Goal: Task Accomplishment & Management: Complete application form

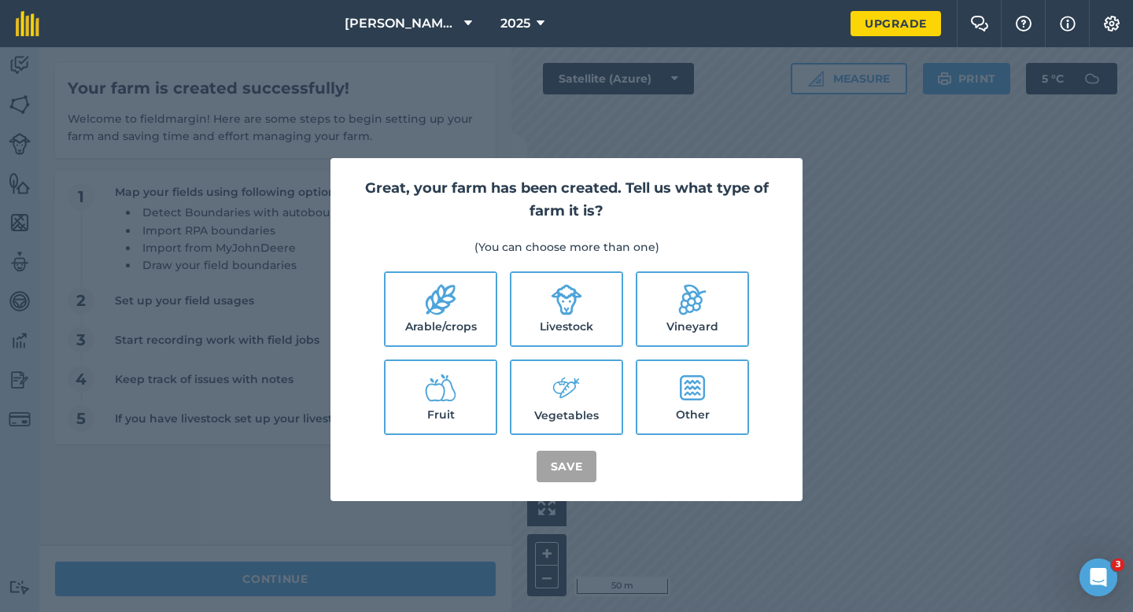
click at [455, 322] on label "Arable/crops" at bounding box center [440, 309] width 110 height 72
checkbox input "true"
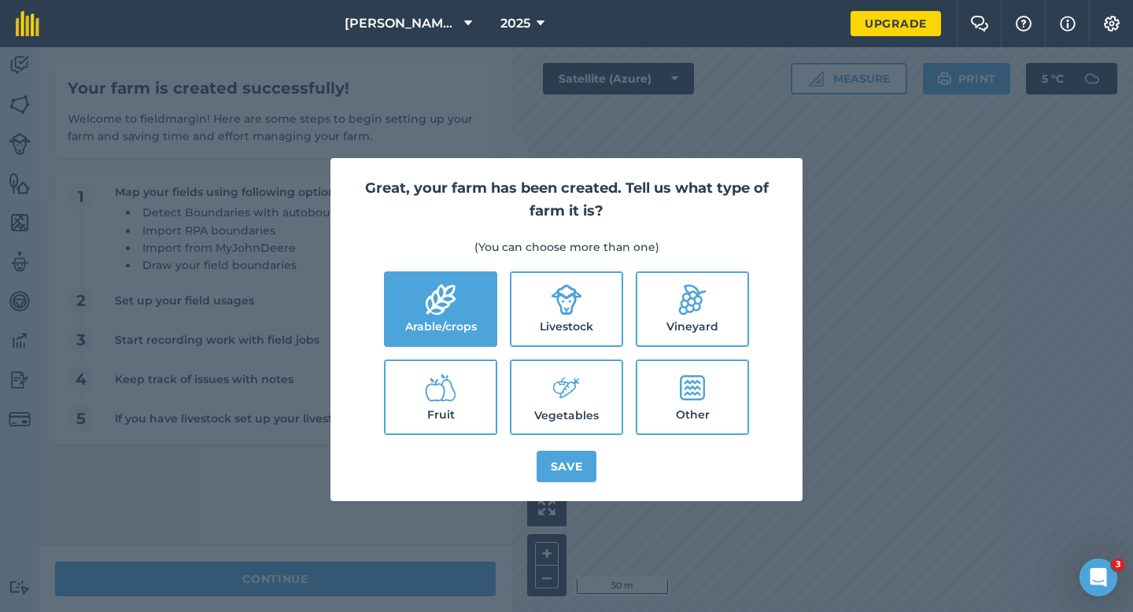
click at [521, 320] on label "Livestock" at bounding box center [566, 309] width 110 height 72
checkbox input "true"
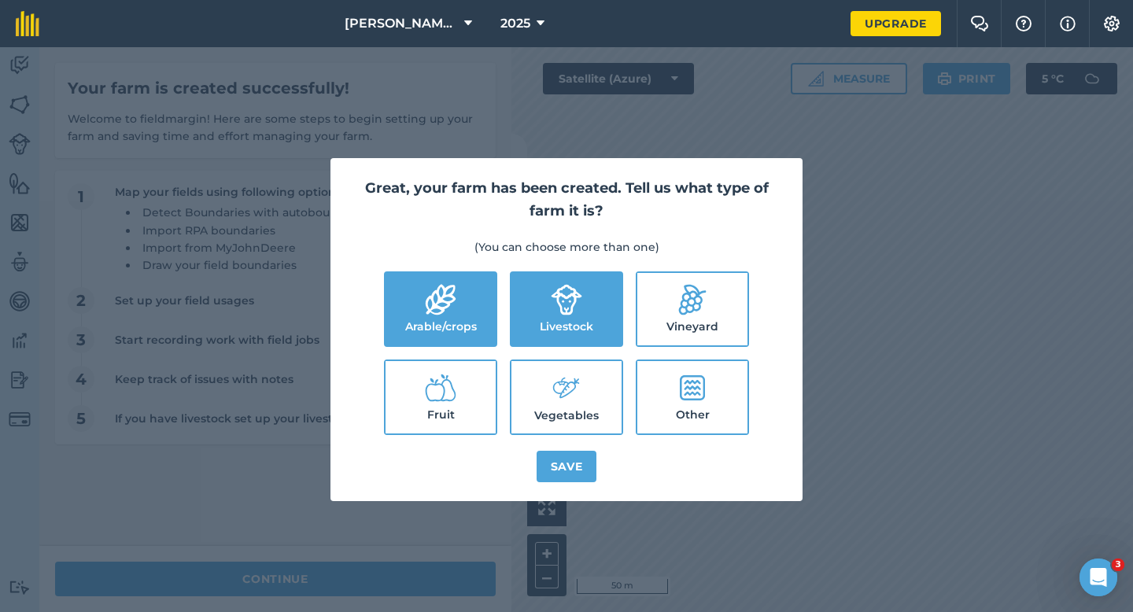
click at [528, 387] on label "Vegetables" at bounding box center [566, 397] width 110 height 72
checkbox input "true"
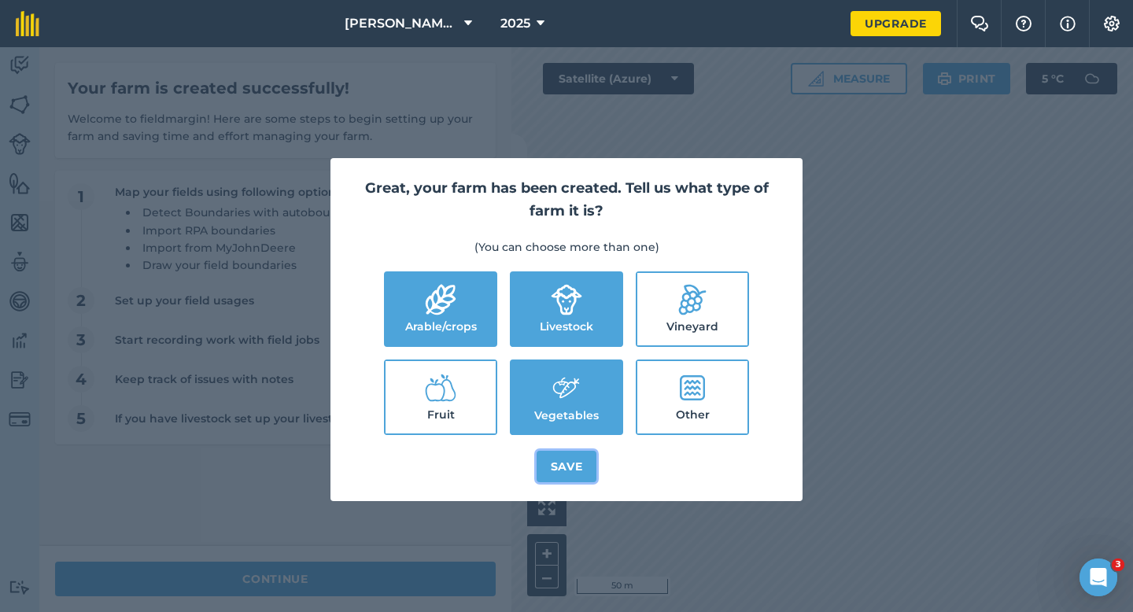
click at [540, 461] on button "Save" at bounding box center [566, 466] width 61 height 31
click at [386, 578] on div "Great, your farm has been created. Tell us what type of farm it is? (You can ch…" at bounding box center [566, 329] width 1133 height 565
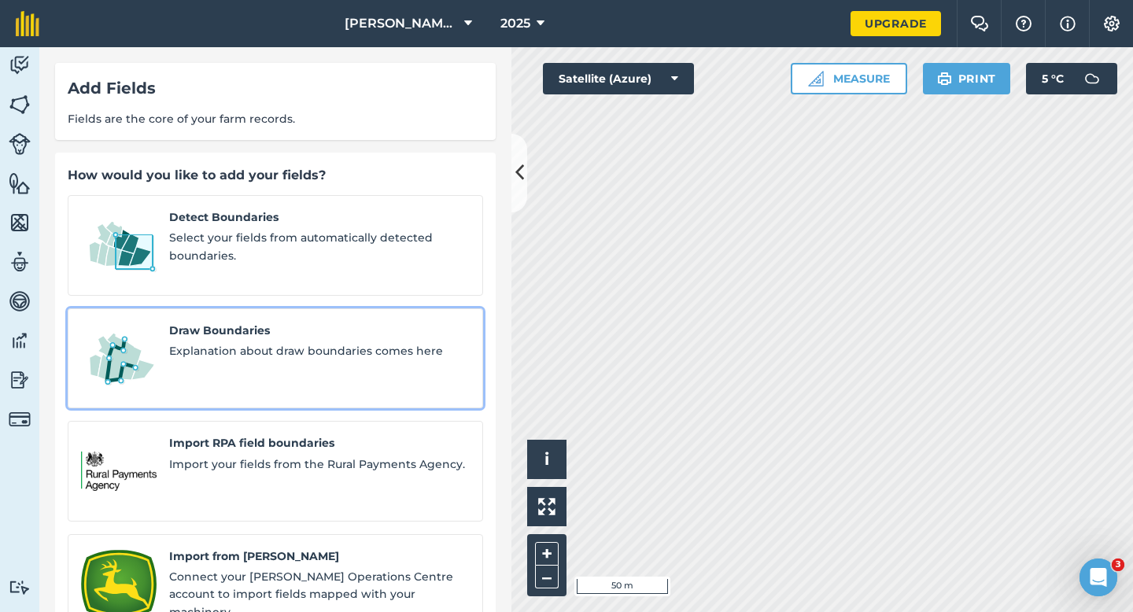
click at [234, 322] on span "Draw Boundaries" at bounding box center [319, 330] width 300 height 17
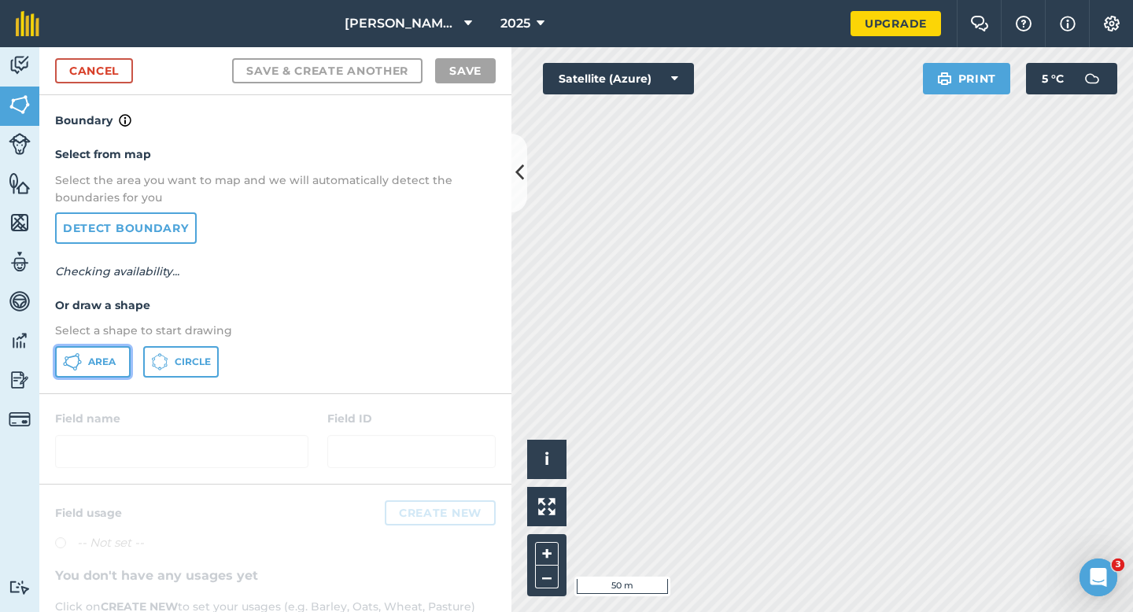
click at [72, 352] on icon at bounding box center [72, 361] width 19 height 19
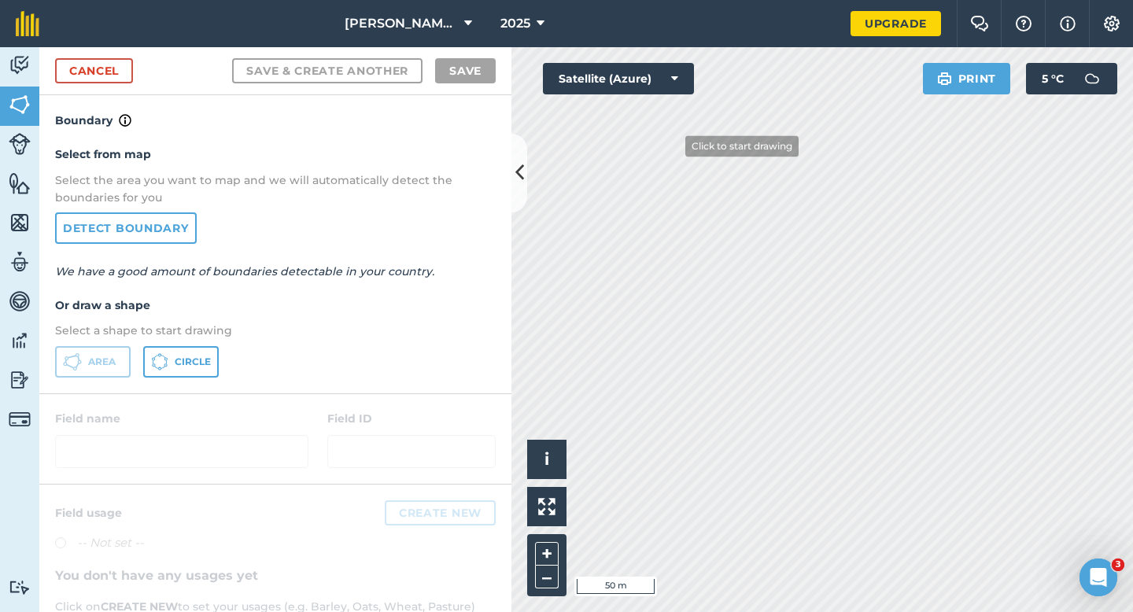
click at [458, 311] on div "Activity Fields Livestock Features Maps Team Vehicles Data Reporting Billing Tu…" at bounding box center [566, 329] width 1133 height 565
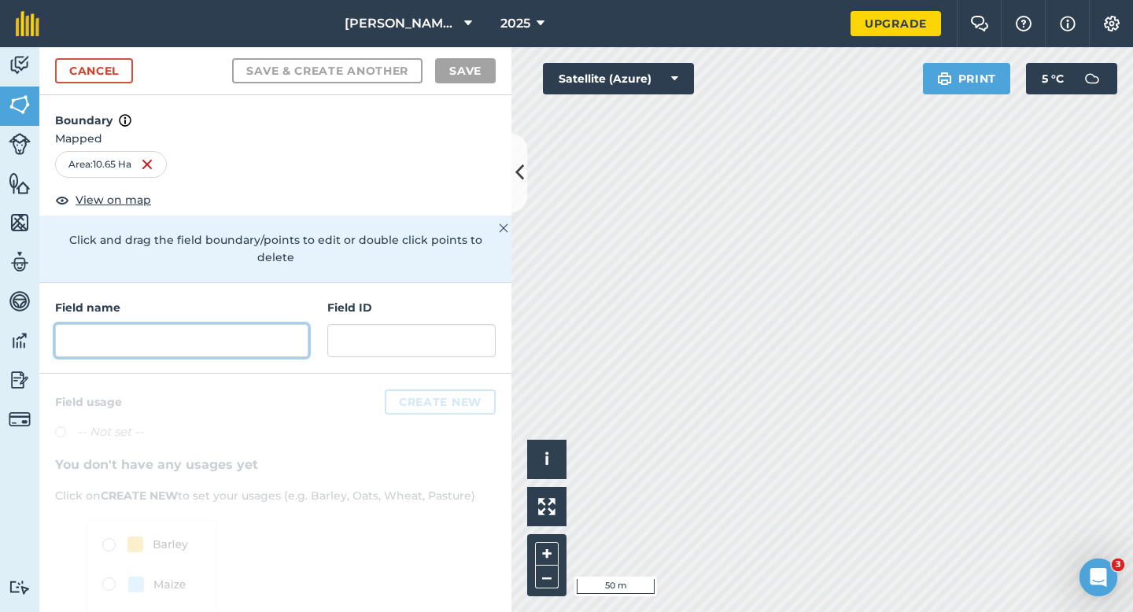
click at [252, 324] on input "text" at bounding box center [181, 340] width 253 height 33
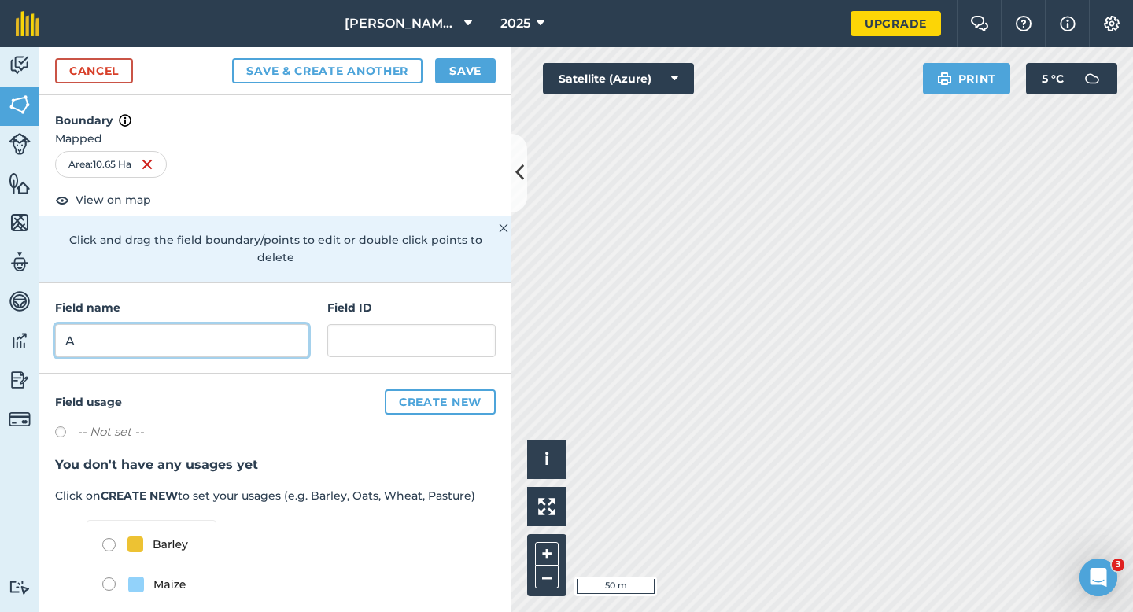
type input "A"
click at [444, 76] on button "Save" at bounding box center [465, 70] width 61 height 25
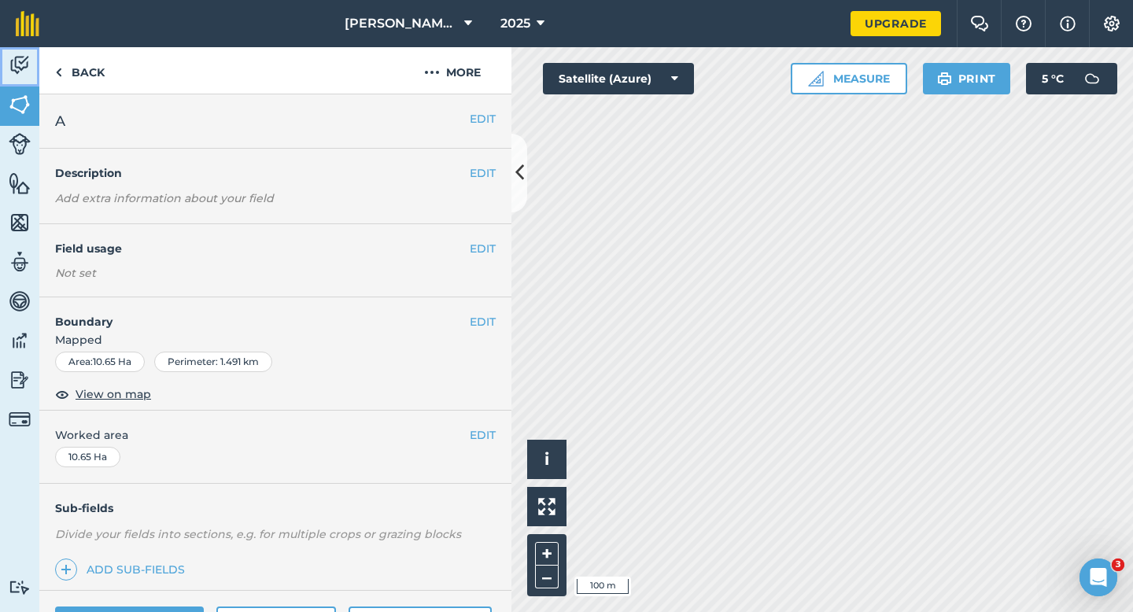
click at [0, 76] on link "Activity" at bounding box center [19, 66] width 39 height 39
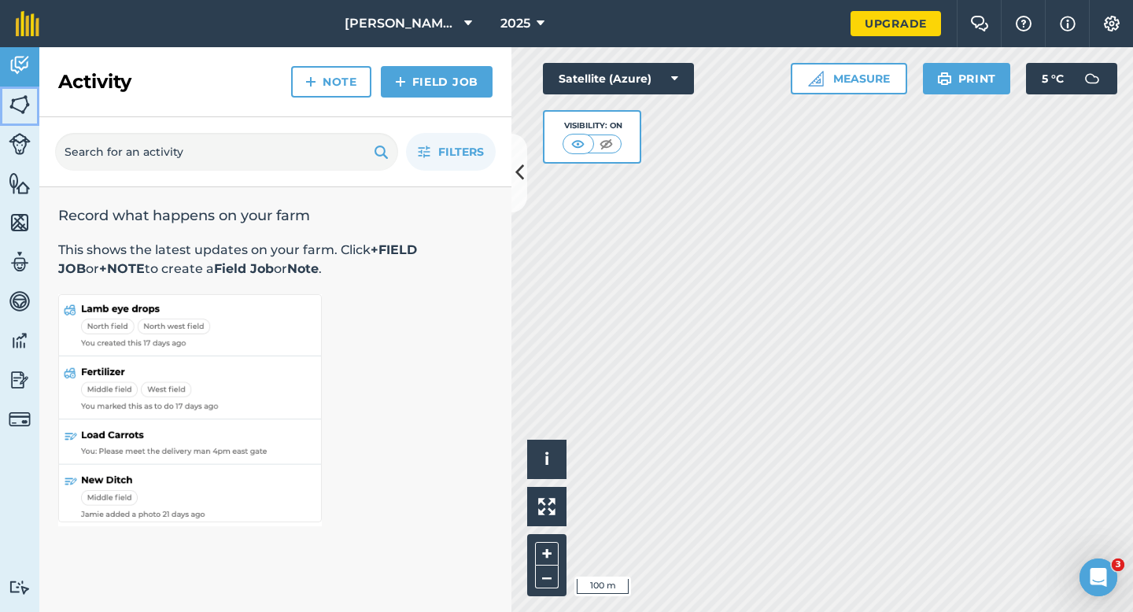
click at [11, 103] on img at bounding box center [20, 105] width 22 height 24
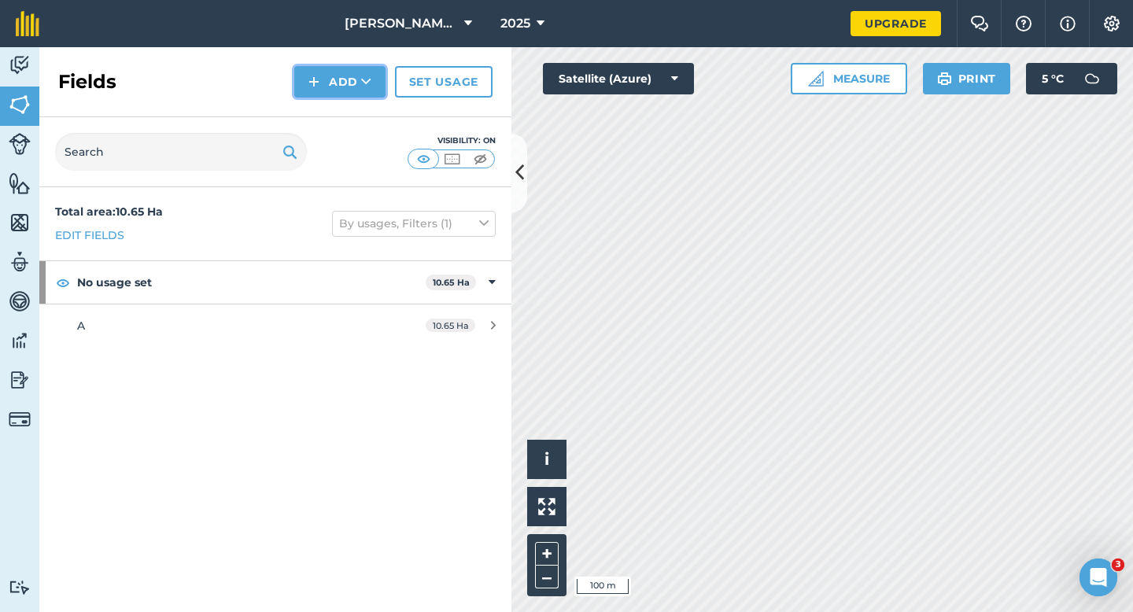
click at [358, 89] on button "Add" at bounding box center [339, 81] width 91 height 31
click at [358, 122] on link "Draw" at bounding box center [340, 117] width 87 height 35
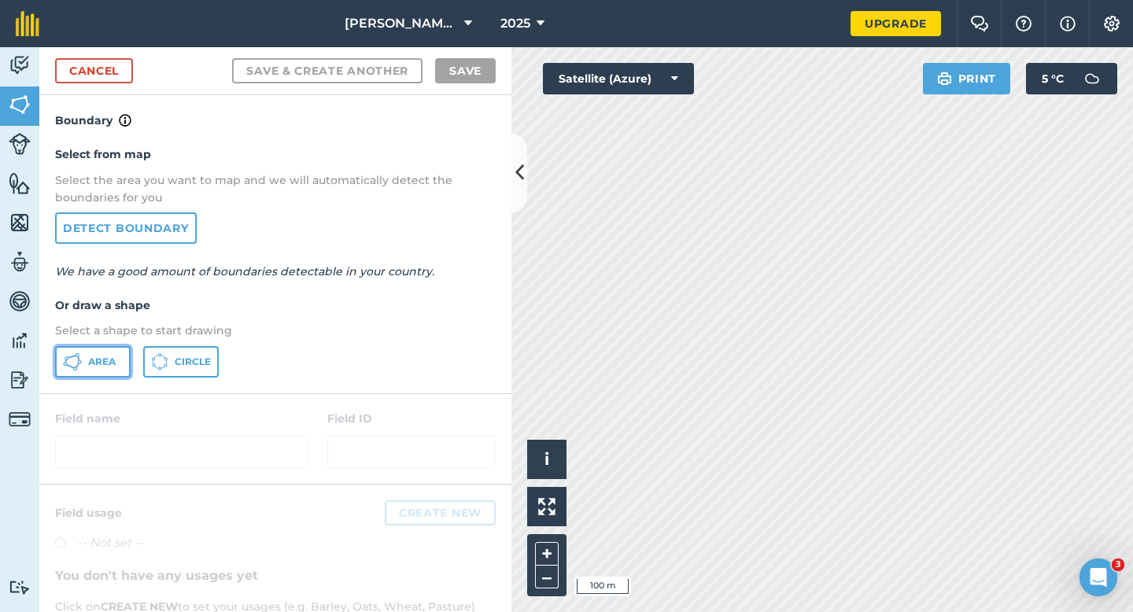
click at [88, 368] on button "Area" at bounding box center [93, 361] width 76 height 31
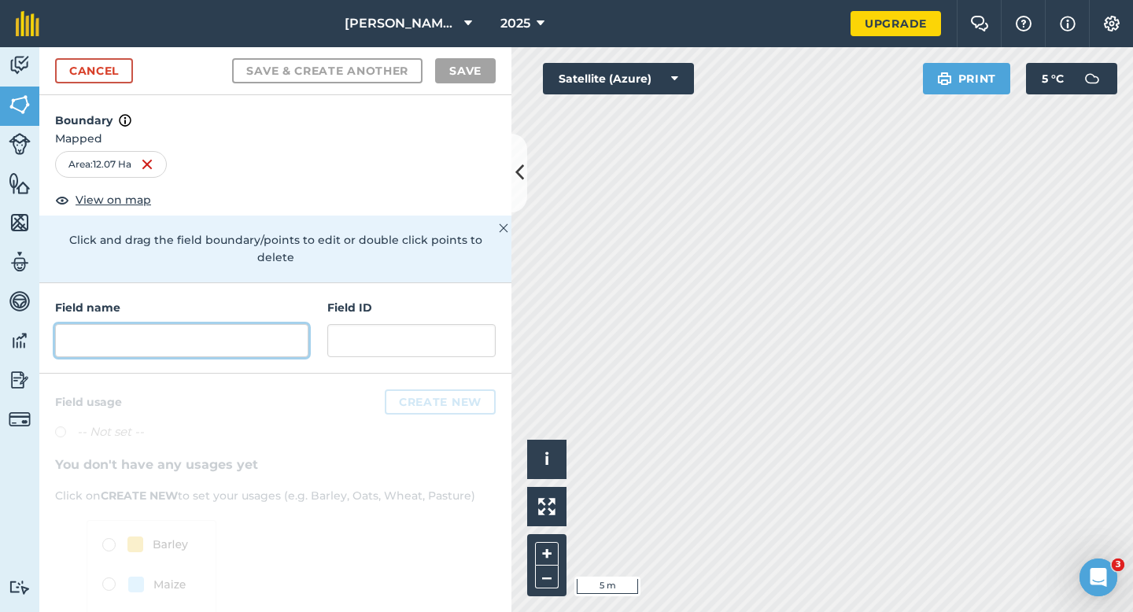
click at [161, 324] on input "text" at bounding box center [181, 340] width 253 height 33
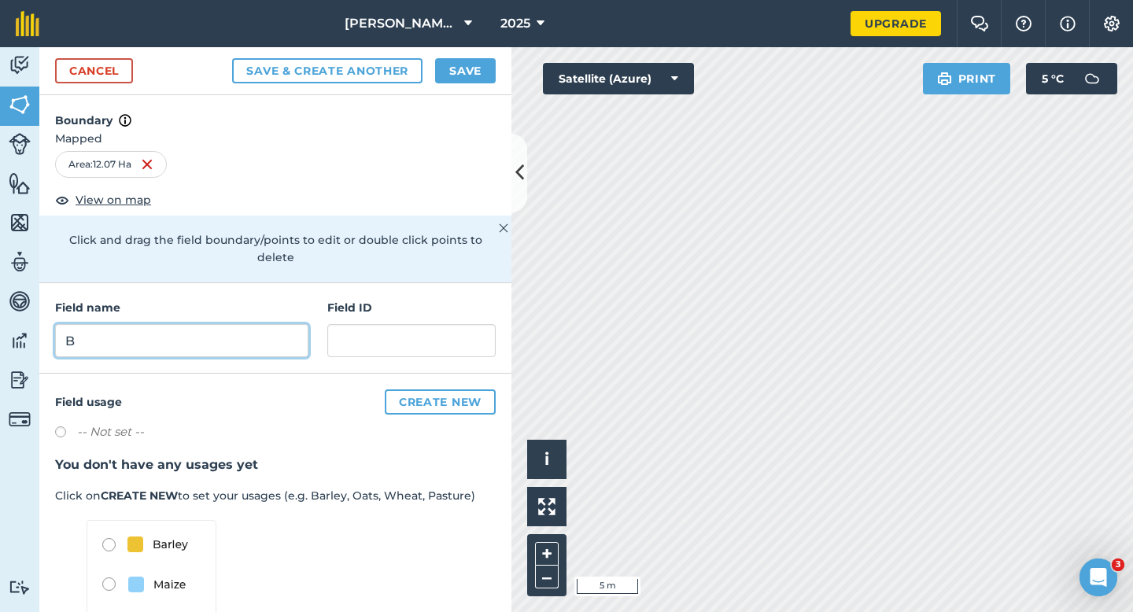
type input "B"
click at [451, 83] on div "Cancel Save & Create Another Save" at bounding box center [275, 71] width 472 height 48
click at [451, 83] on button "Save" at bounding box center [465, 70] width 61 height 25
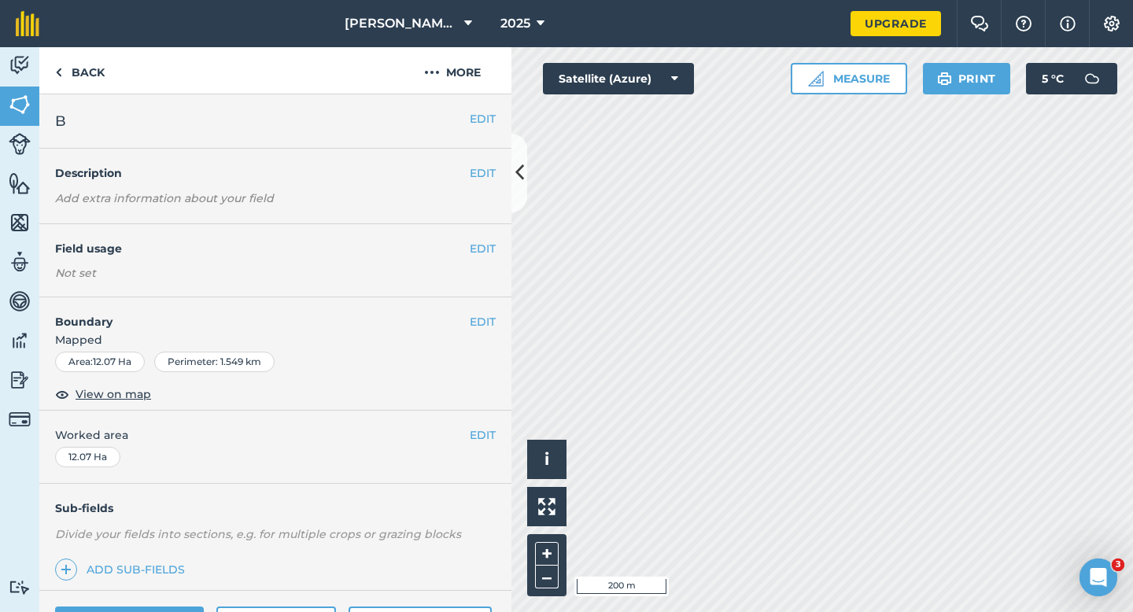
click at [471, 444] on div "EDIT Worked area 12.07 Ha" at bounding box center [275, 447] width 472 height 73
click at [474, 440] on button "EDIT" at bounding box center [483, 434] width 26 height 17
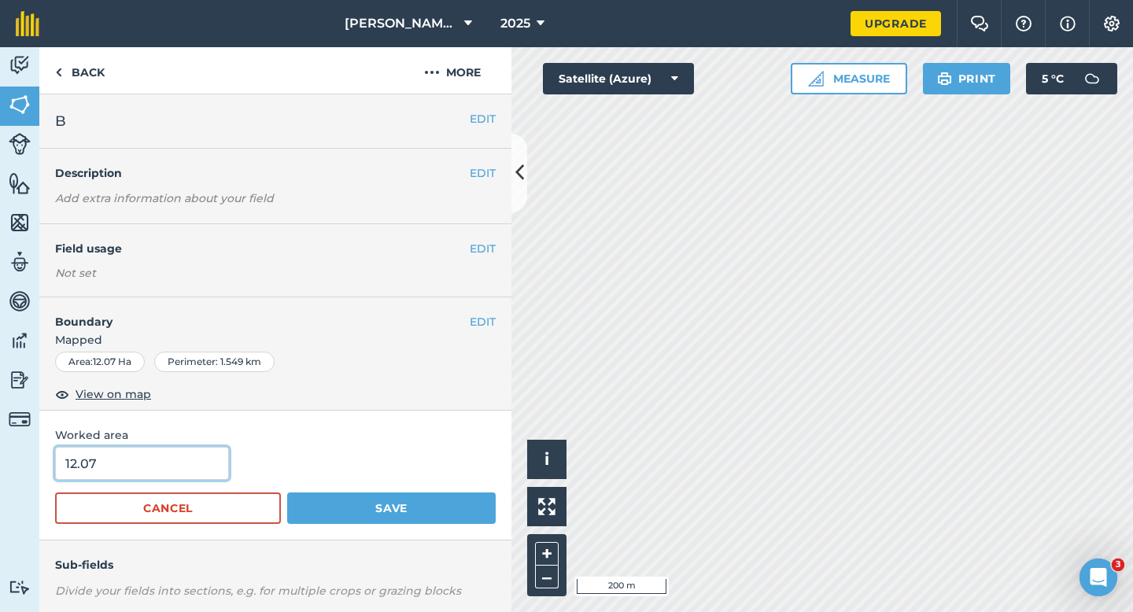
click at [182, 470] on input "12.07" at bounding box center [142, 463] width 174 height 33
type input "12"
click at [287, 492] on button "Save" at bounding box center [391, 507] width 208 height 31
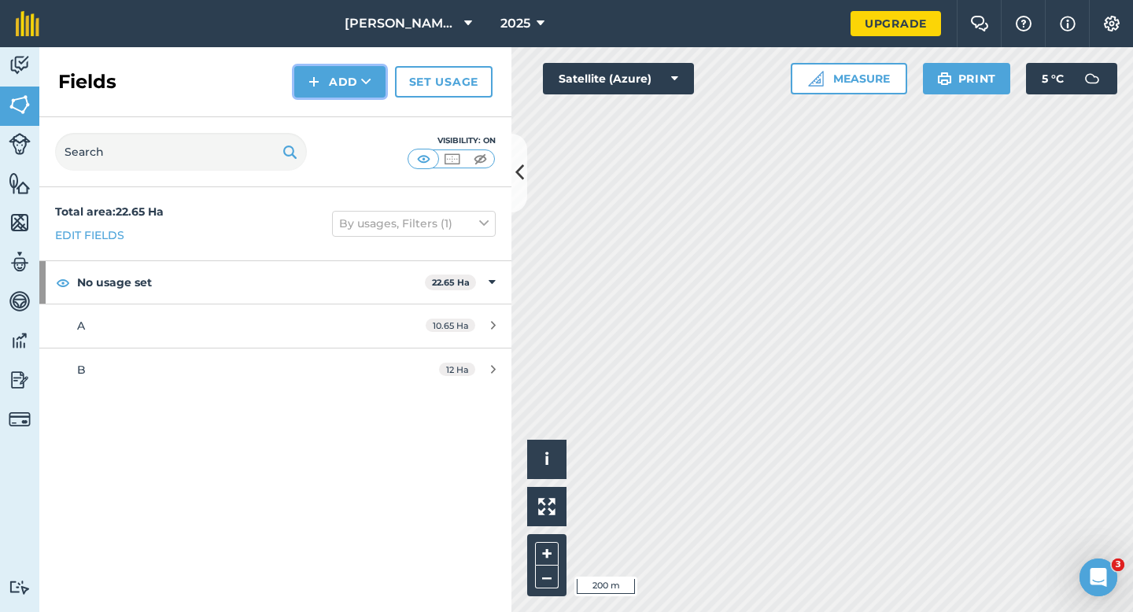
click at [328, 89] on button "Add" at bounding box center [339, 81] width 91 height 31
click at [335, 101] on link "Draw" at bounding box center [340, 117] width 87 height 35
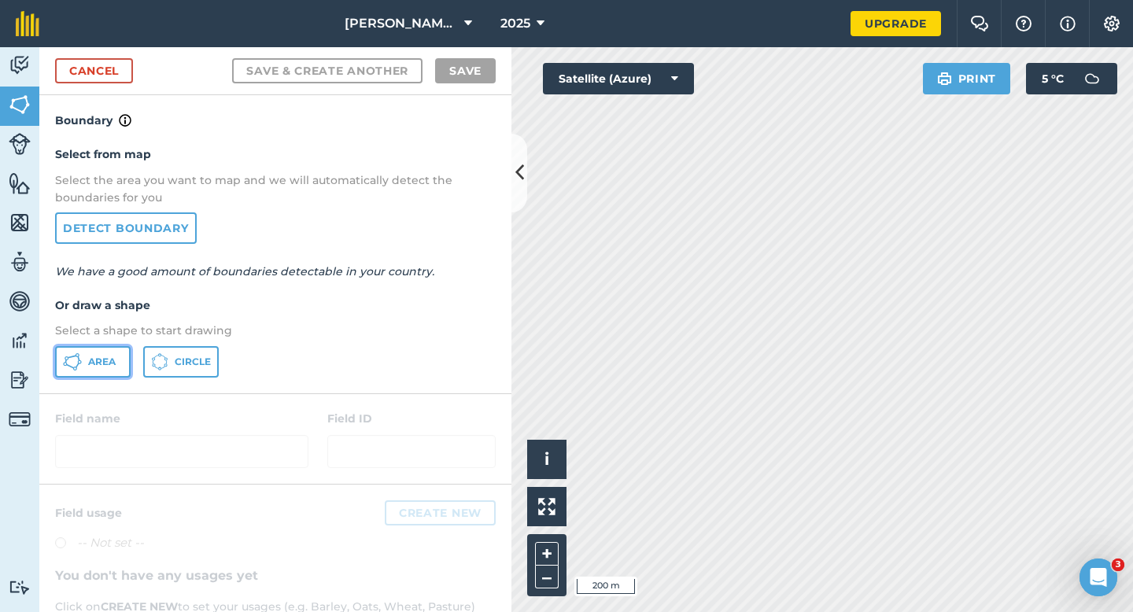
click at [101, 375] on button "Area" at bounding box center [93, 361] width 76 height 31
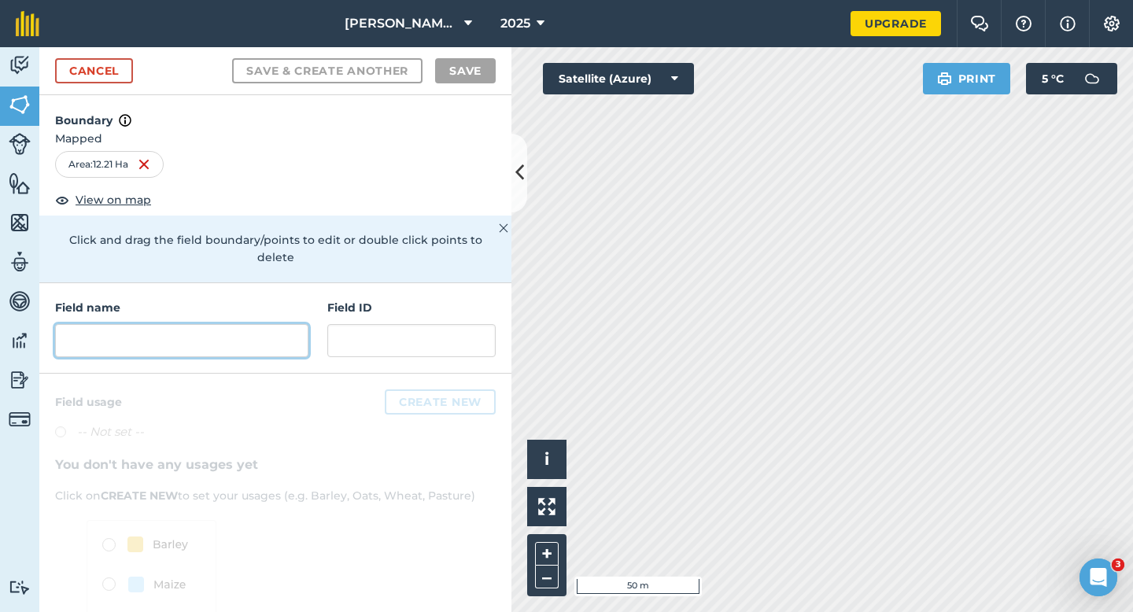
click at [301, 324] on input "text" at bounding box center [181, 340] width 253 height 33
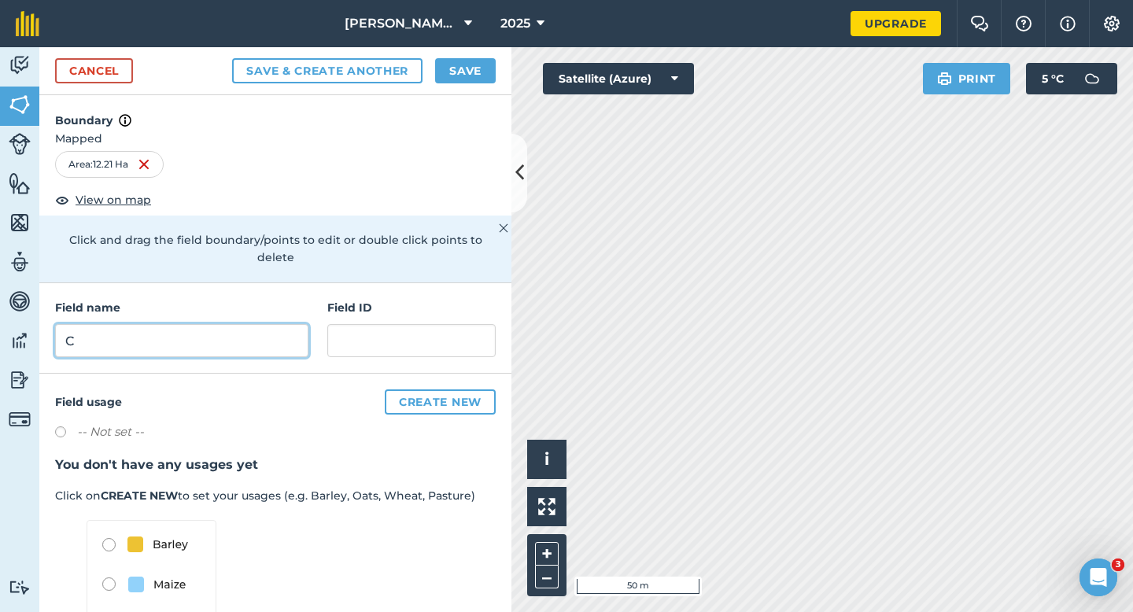
type input "C"
click at [448, 48] on div "Cancel Save & Create Another Save" at bounding box center [275, 71] width 472 height 48
click at [448, 58] on button "Save" at bounding box center [465, 70] width 61 height 25
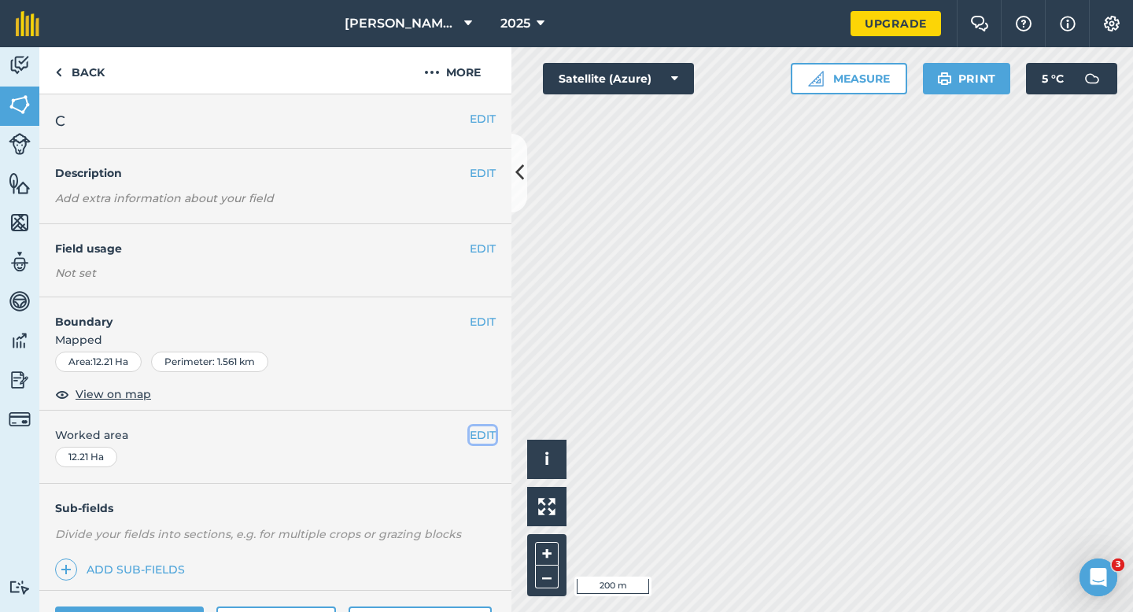
click at [482, 427] on button "EDIT" at bounding box center [483, 434] width 26 height 17
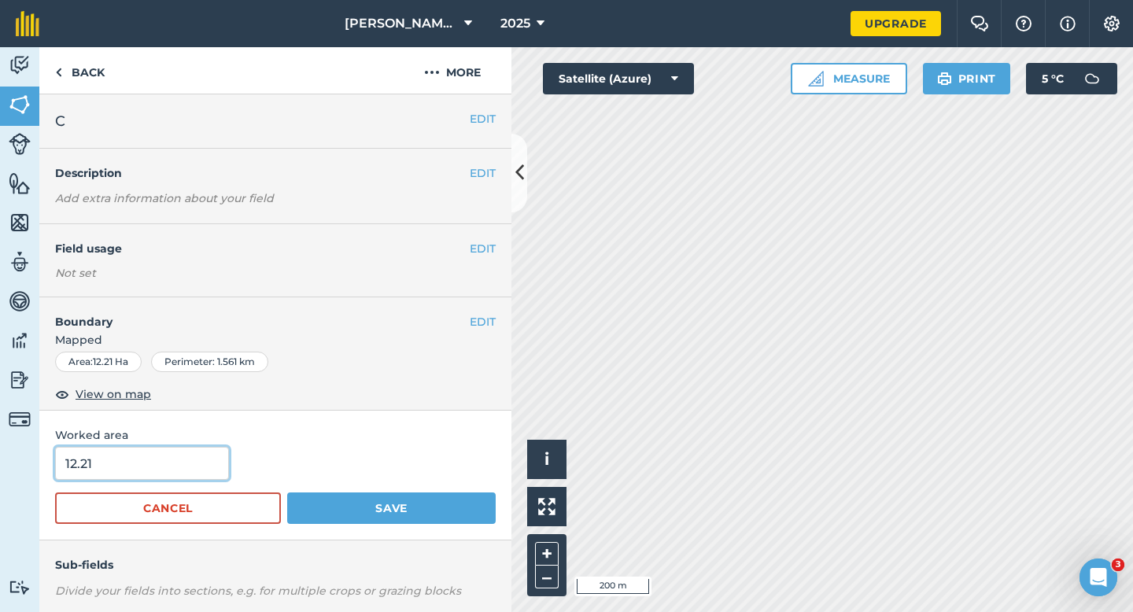
click at [190, 470] on input "12.21" at bounding box center [142, 463] width 174 height 33
type input "12.2"
click at [287, 492] on button "Save" at bounding box center [391, 507] width 208 height 31
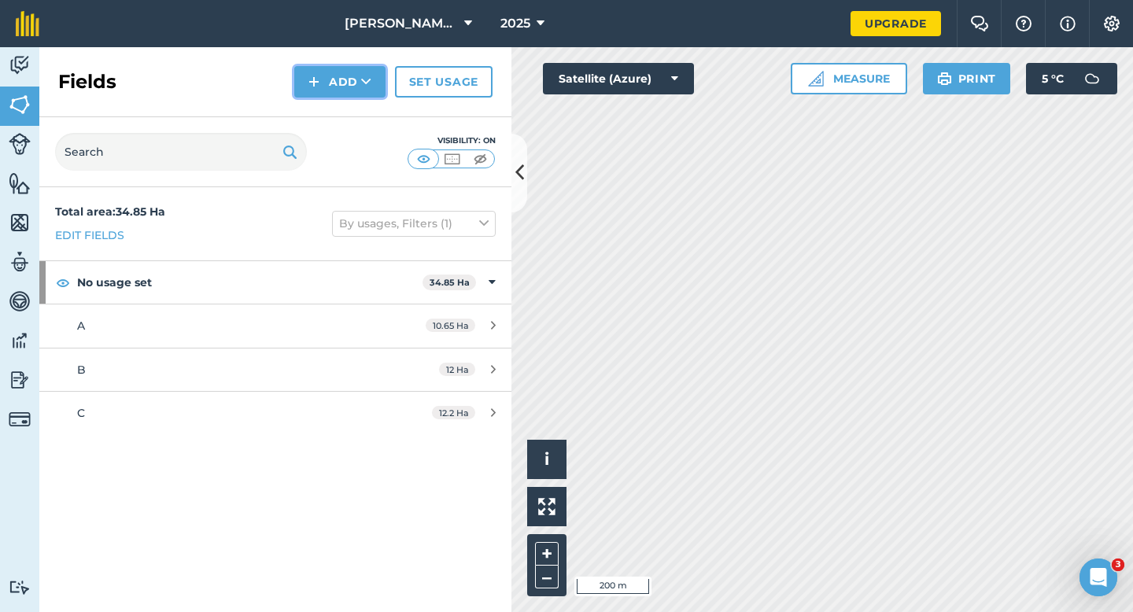
click at [331, 79] on button "Add" at bounding box center [339, 81] width 91 height 31
click at [331, 106] on link "Draw" at bounding box center [340, 117] width 87 height 35
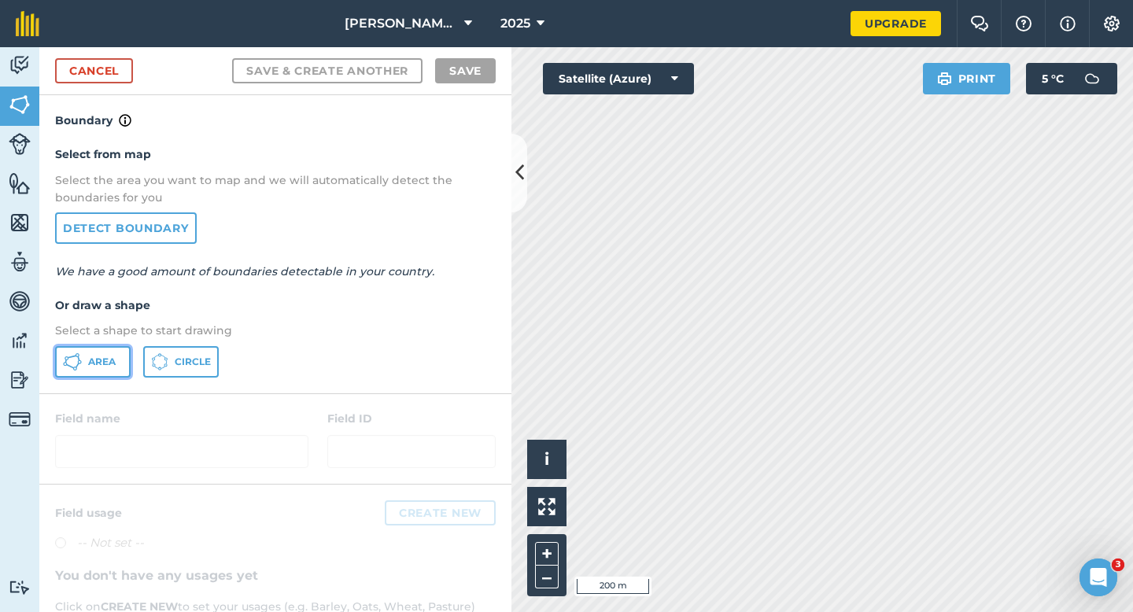
click at [93, 366] on span "Area" at bounding box center [102, 362] width 28 height 13
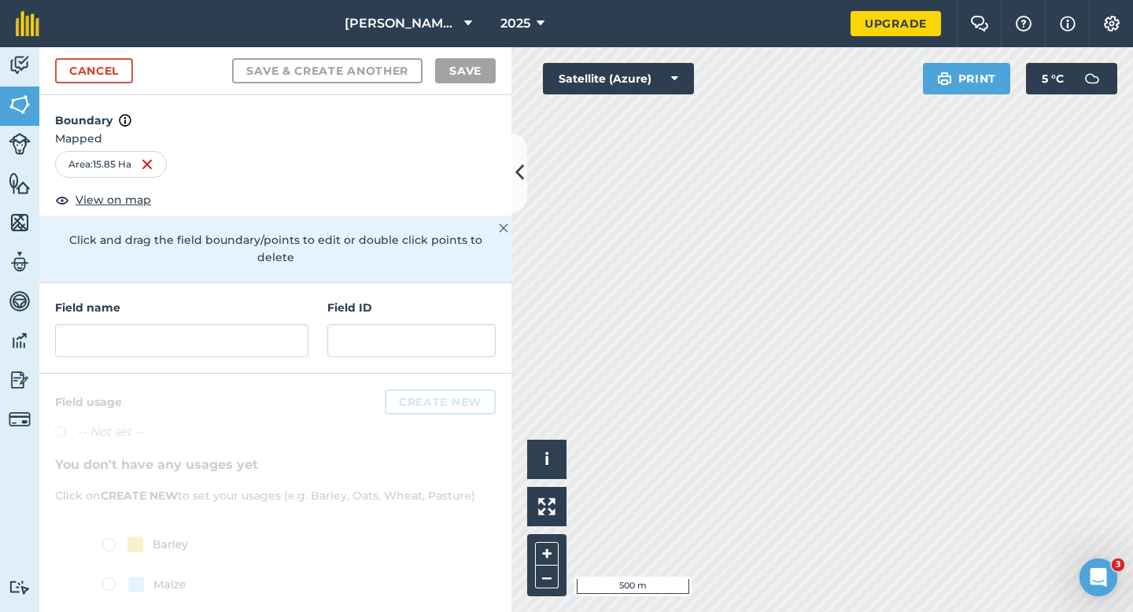
click at [308, 337] on div "Field name Field ID" at bounding box center [275, 328] width 472 height 90
click at [294, 337] on input "text" at bounding box center [181, 340] width 253 height 33
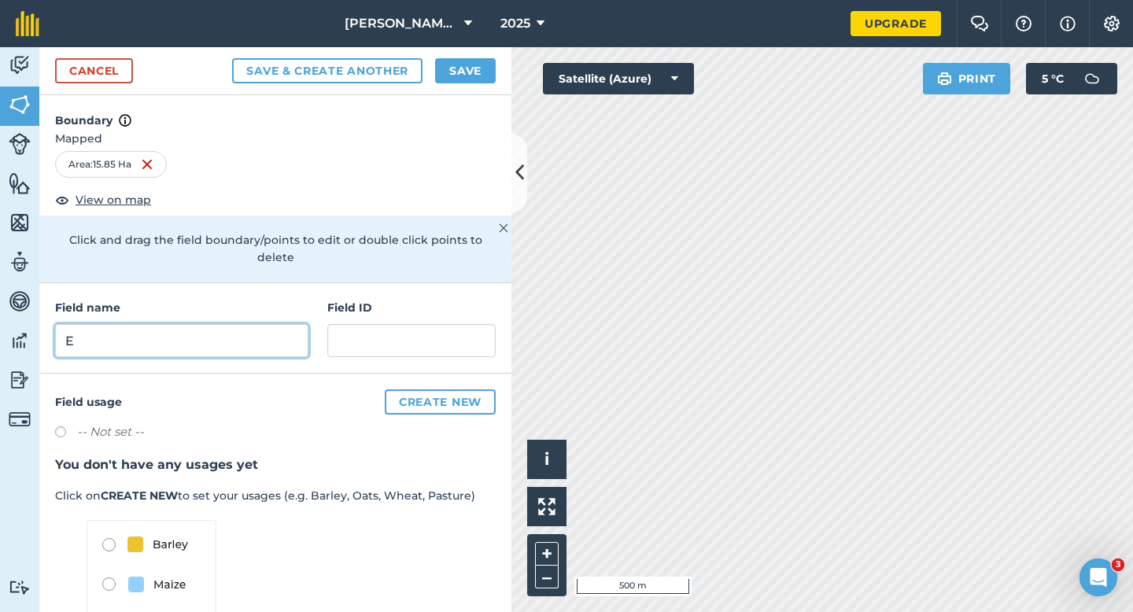
type input "E"
click at [485, 76] on button "Save" at bounding box center [465, 70] width 61 height 25
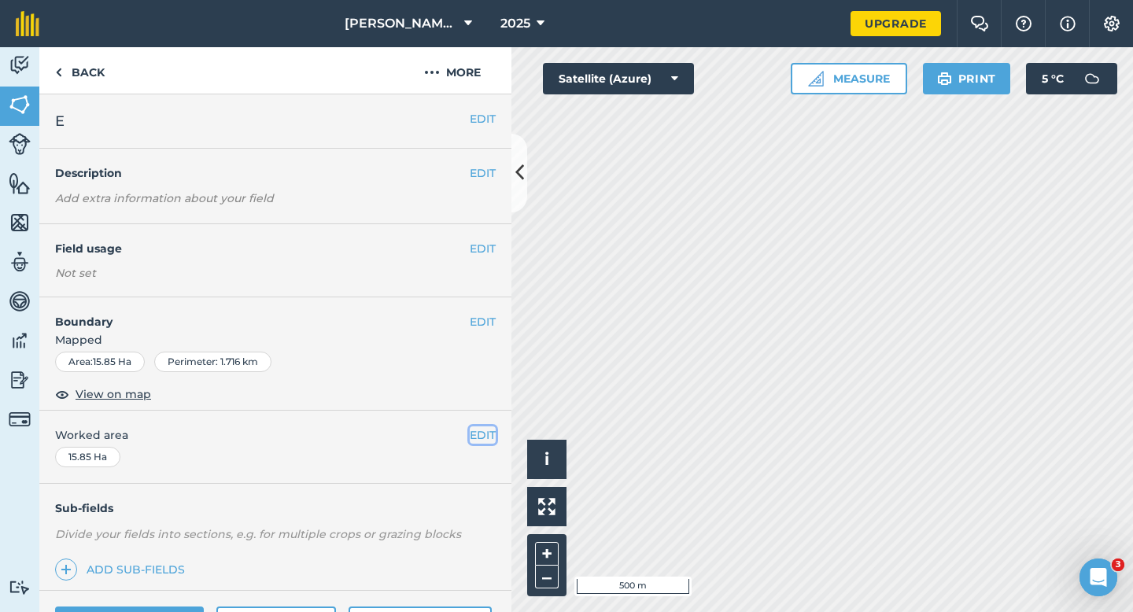
click at [474, 437] on button "EDIT" at bounding box center [483, 434] width 26 height 17
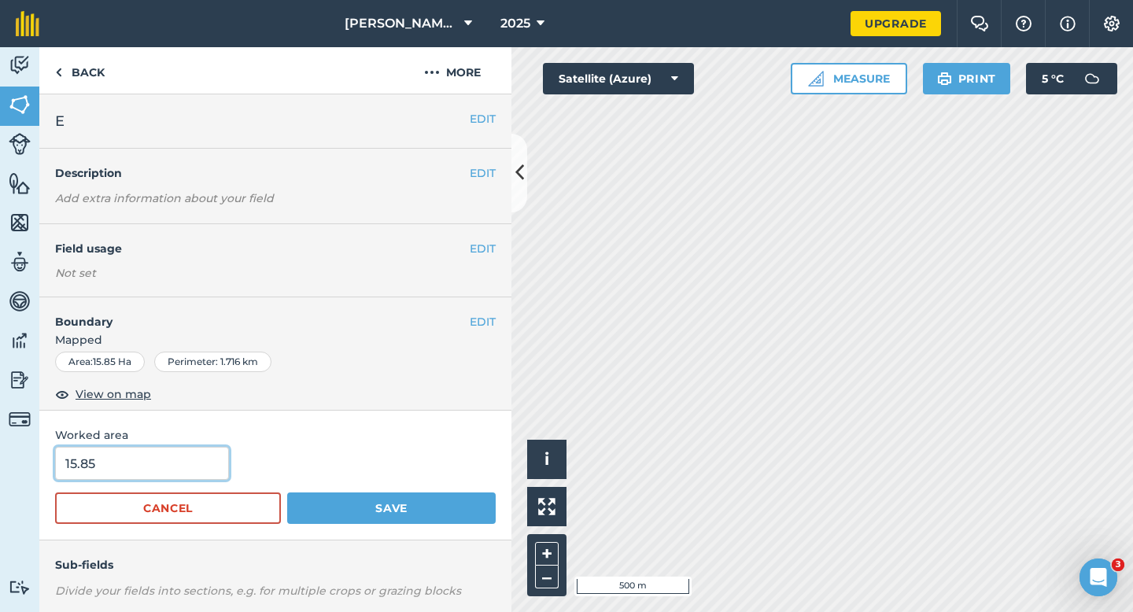
click at [167, 474] on input "15.85" at bounding box center [142, 463] width 174 height 33
type input "16"
click at [287, 492] on button "Save" at bounding box center [391, 507] width 208 height 31
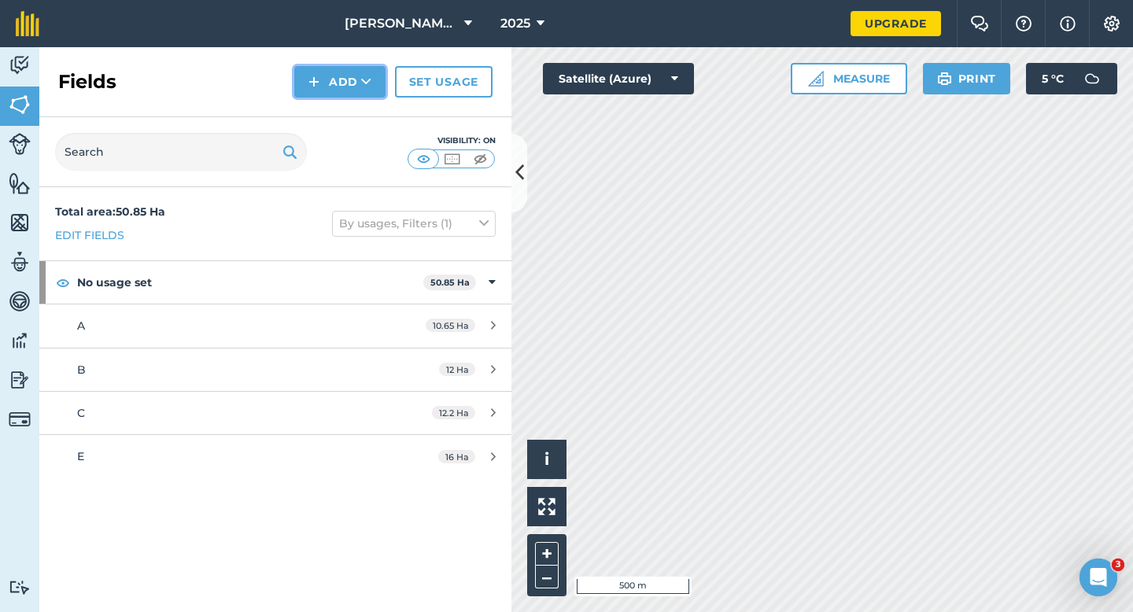
click at [336, 86] on button "Add" at bounding box center [339, 81] width 91 height 31
click at [336, 108] on link "Draw" at bounding box center [340, 117] width 87 height 35
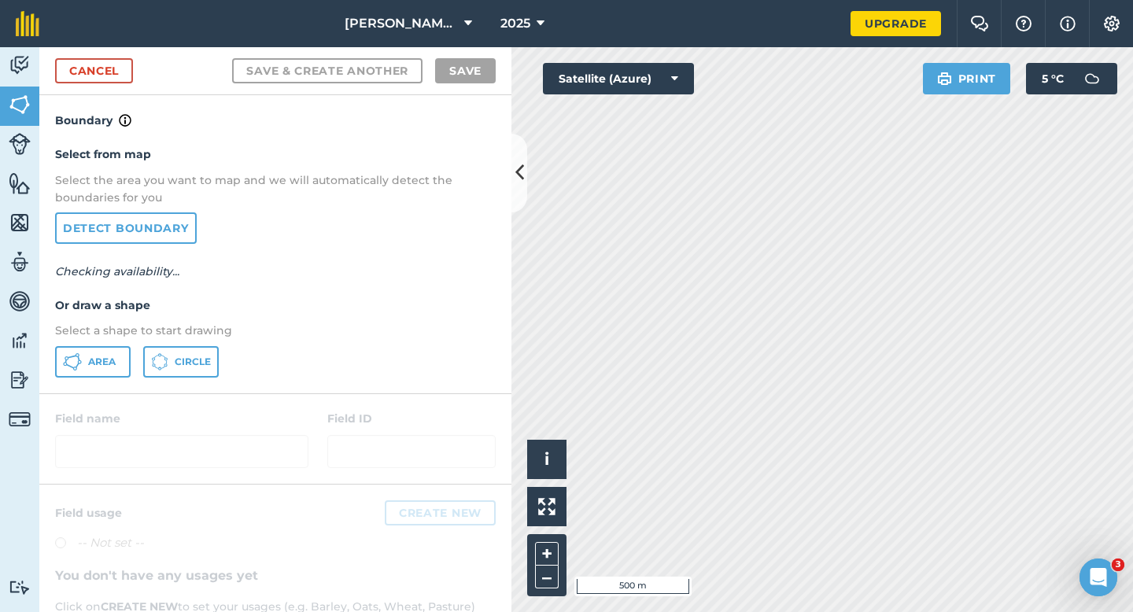
click at [105, 340] on div "Select from map Select the area you want to map and we will automatically detec…" at bounding box center [275, 261] width 472 height 263
click at [105, 343] on div "Select from map Select the area you want to map and we will automatically detec…" at bounding box center [275, 261] width 472 height 263
click at [105, 348] on button "Area" at bounding box center [93, 361] width 76 height 31
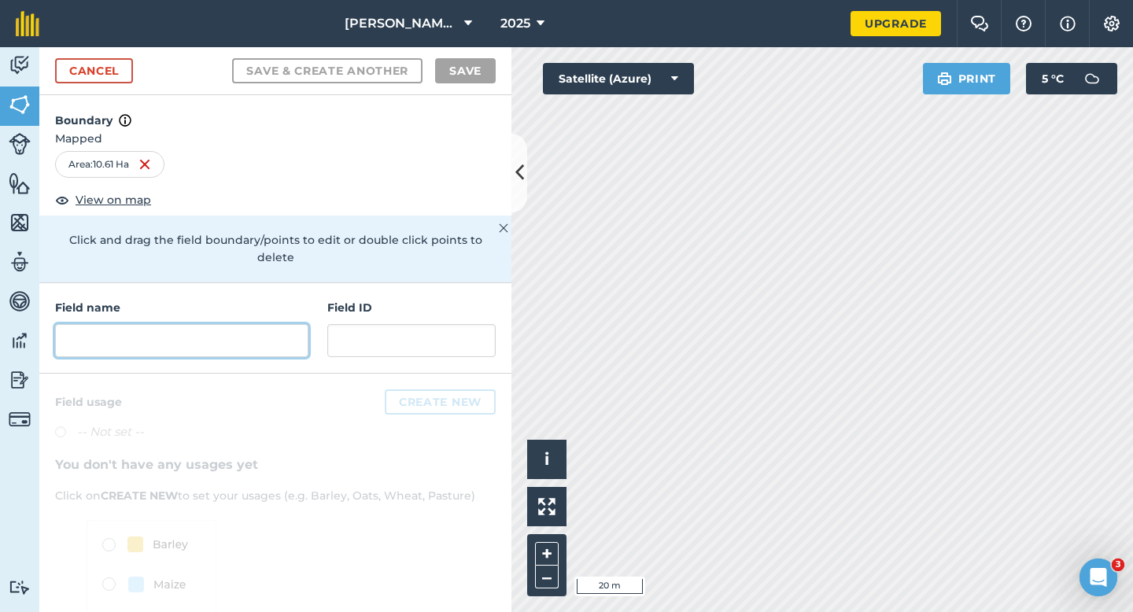
click at [136, 324] on input "text" at bounding box center [181, 340] width 253 height 33
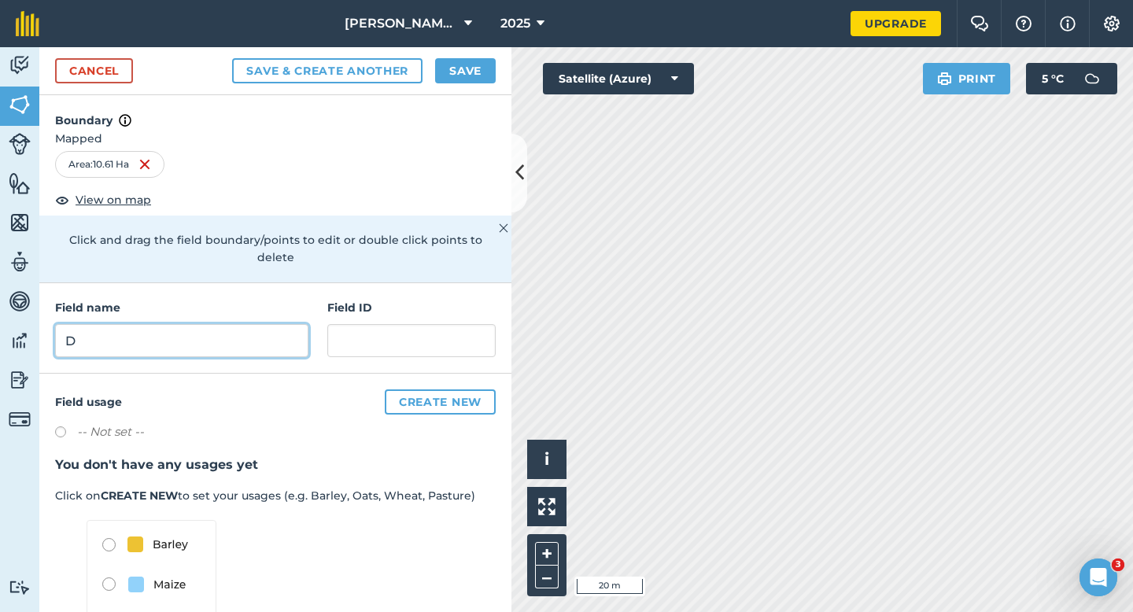
type input "D"
click at [470, 62] on button "Save" at bounding box center [465, 70] width 61 height 25
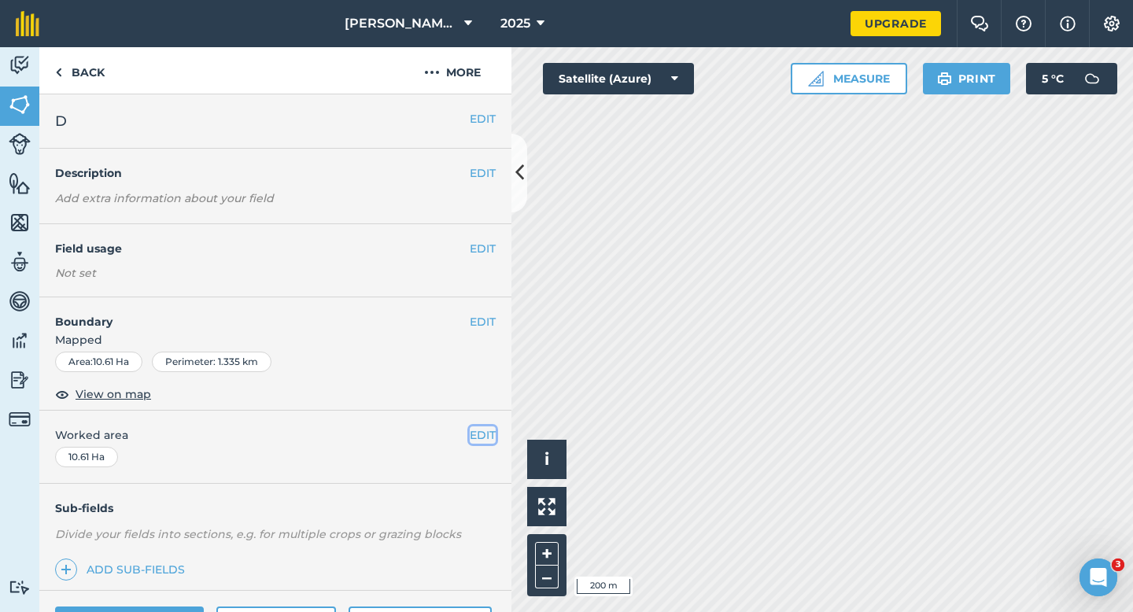
click at [488, 438] on button "EDIT" at bounding box center [483, 434] width 26 height 17
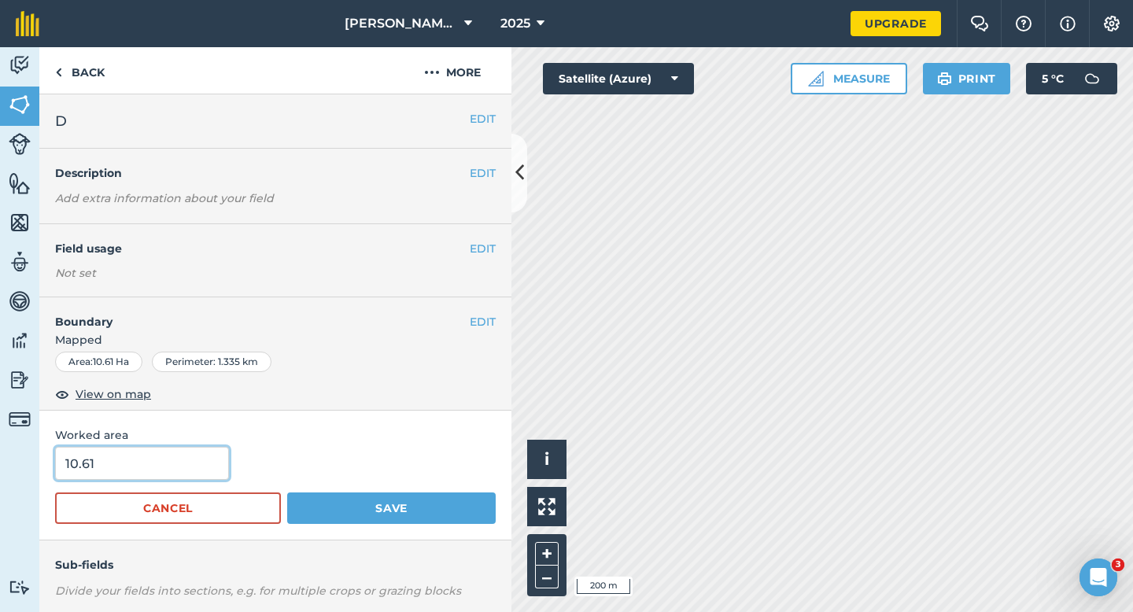
click at [181, 470] on input "10.61" at bounding box center [142, 463] width 174 height 33
type input "10.6"
click at [287, 492] on button "Save" at bounding box center [391, 507] width 208 height 31
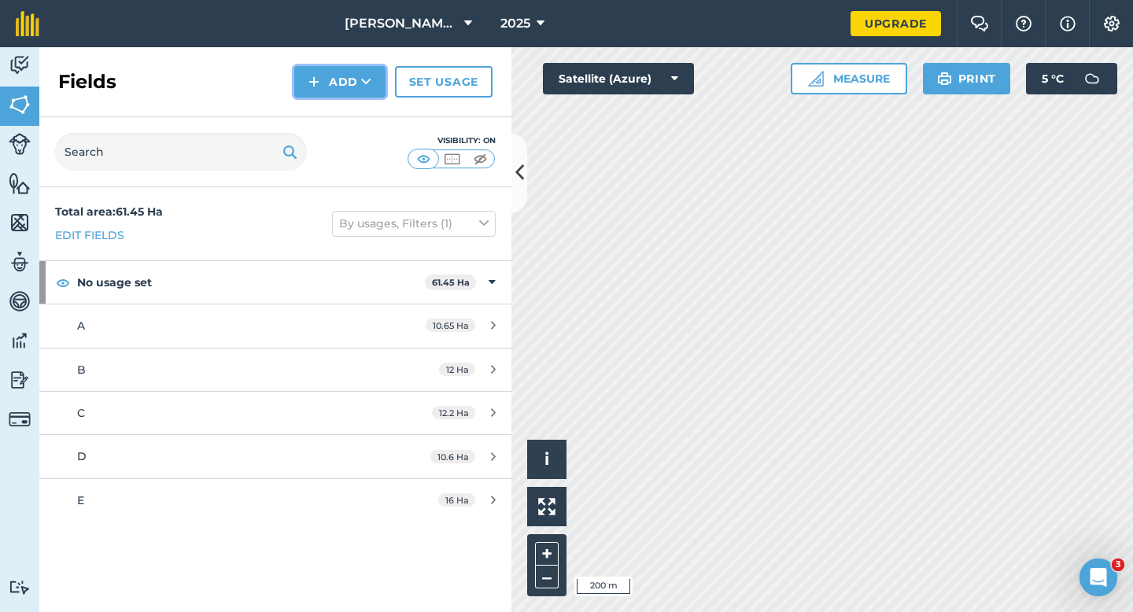
click at [330, 88] on button "Add" at bounding box center [339, 81] width 91 height 31
click at [333, 105] on link "Draw" at bounding box center [340, 117] width 87 height 35
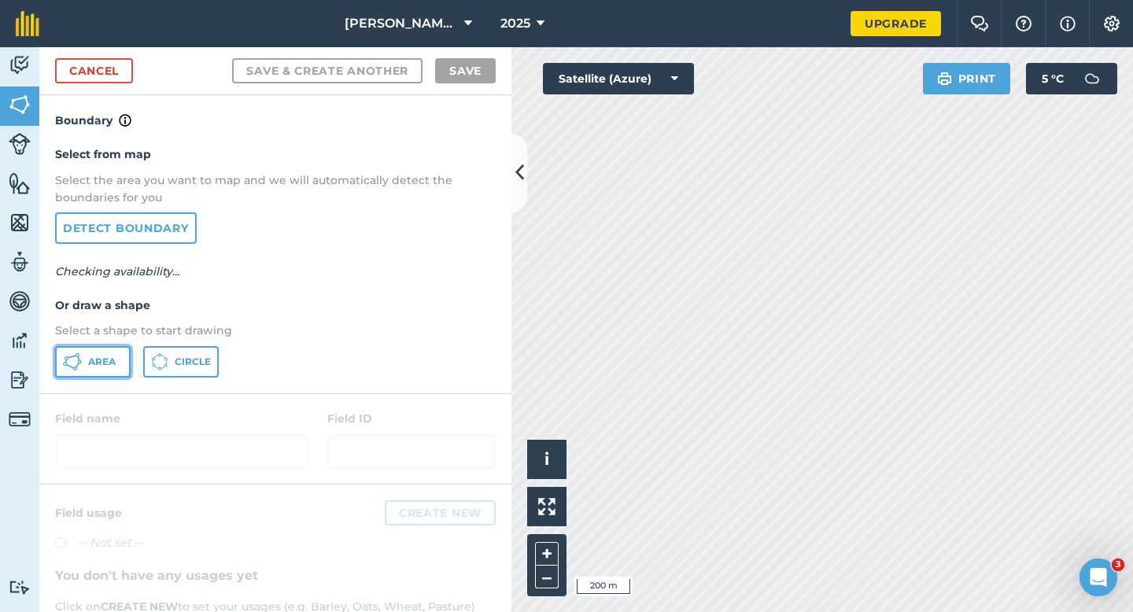
click at [123, 346] on button "Area" at bounding box center [93, 361] width 76 height 31
click at [123, 359] on button "Area" at bounding box center [93, 361] width 76 height 31
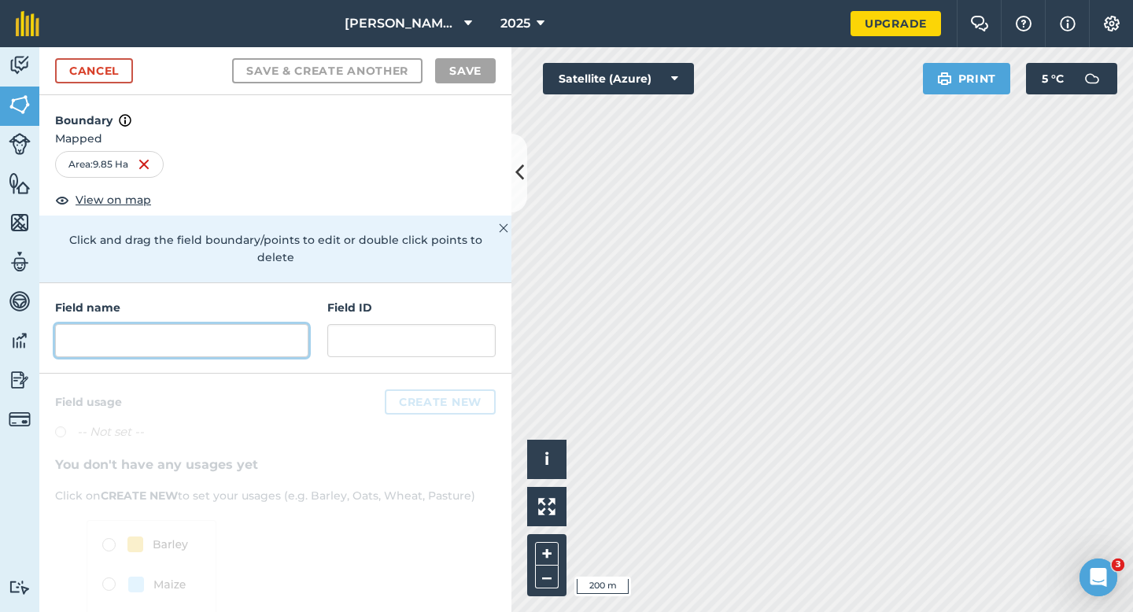
click at [298, 324] on input "text" at bounding box center [181, 340] width 253 height 33
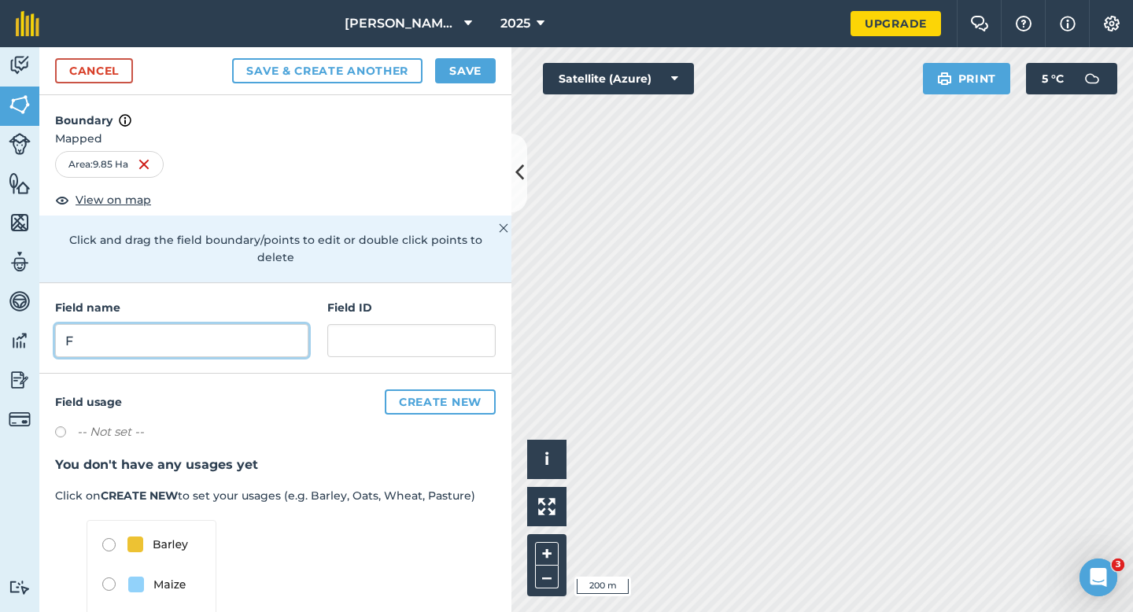
type input "F"
click at [455, 79] on button "Save" at bounding box center [465, 70] width 61 height 25
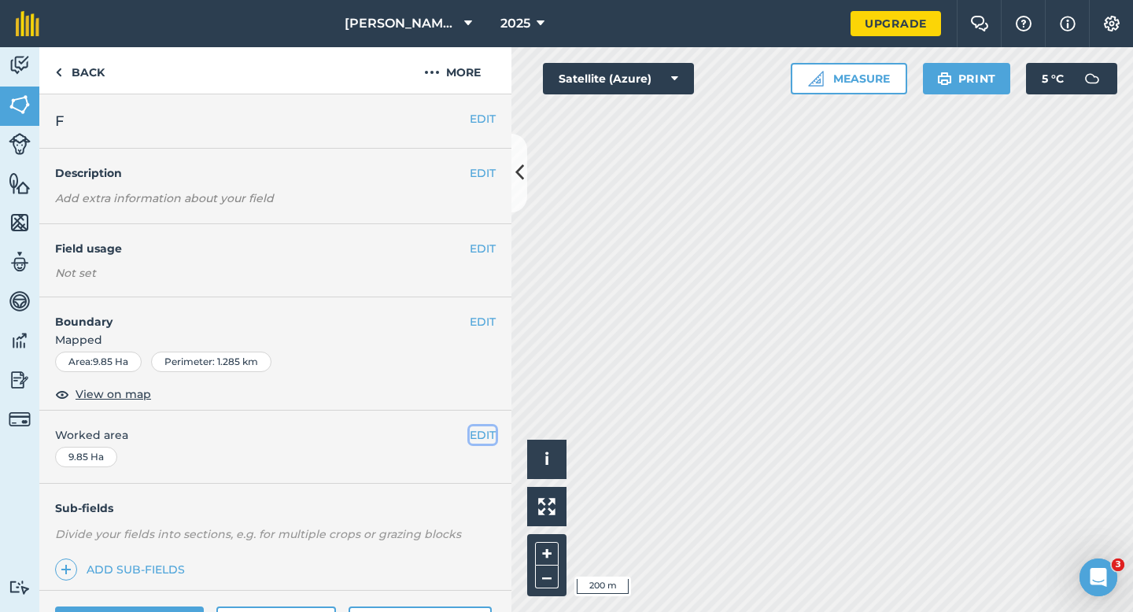
click at [481, 434] on button "EDIT" at bounding box center [483, 434] width 26 height 17
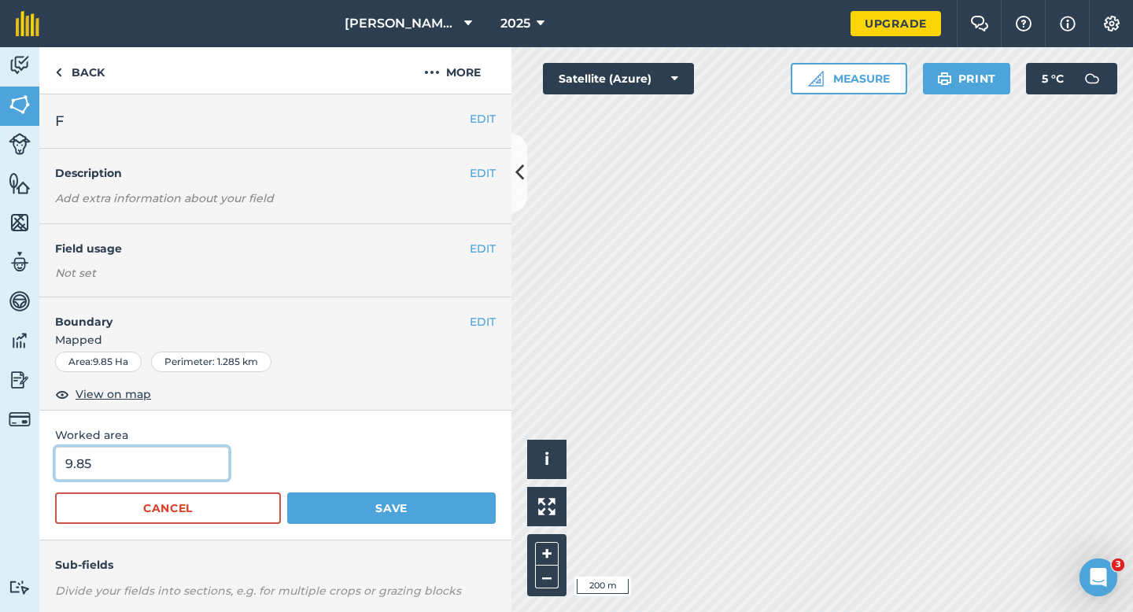
click at [142, 455] on input "9.85" at bounding box center [142, 463] width 174 height 33
type input "10"
click at [287, 492] on button "Save" at bounding box center [391, 507] width 208 height 31
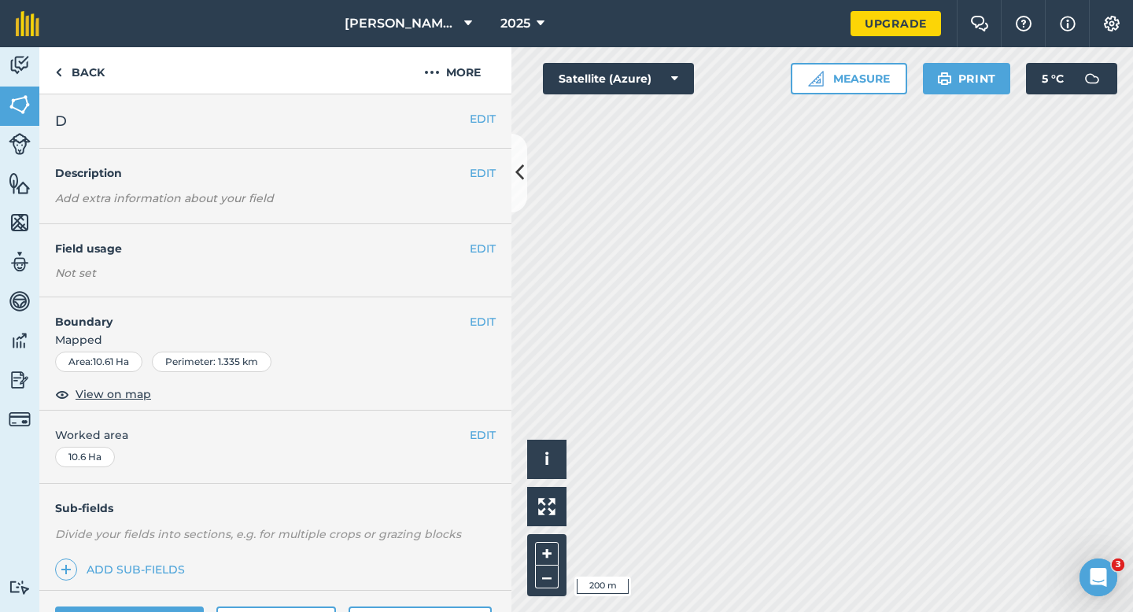
click at [478, 130] on div "EDIT D" at bounding box center [275, 121] width 472 height 54
click at [481, 119] on button "EDIT" at bounding box center [483, 118] width 26 height 17
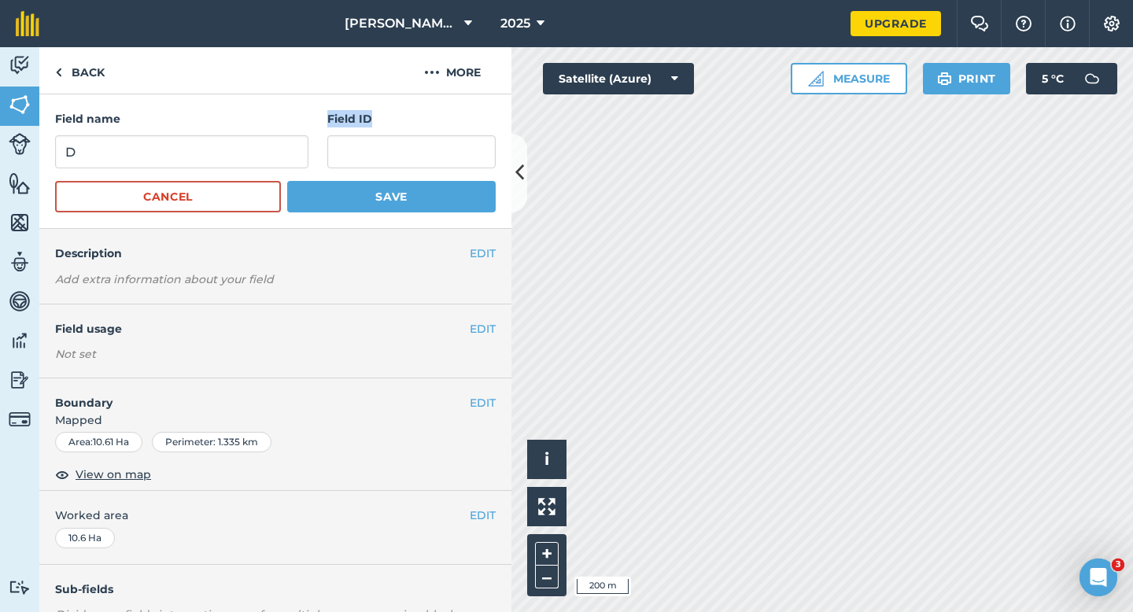
click at [481, 119] on h4 "Field ID" at bounding box center [411, 118] width 168 height 17
click at [195, 160] on input "D" at bounding box center [181, 151] width 253 height 33
type input "E"
click at [341, 206] on button "Save" at bounding box center [391, 196] width 208 height 31
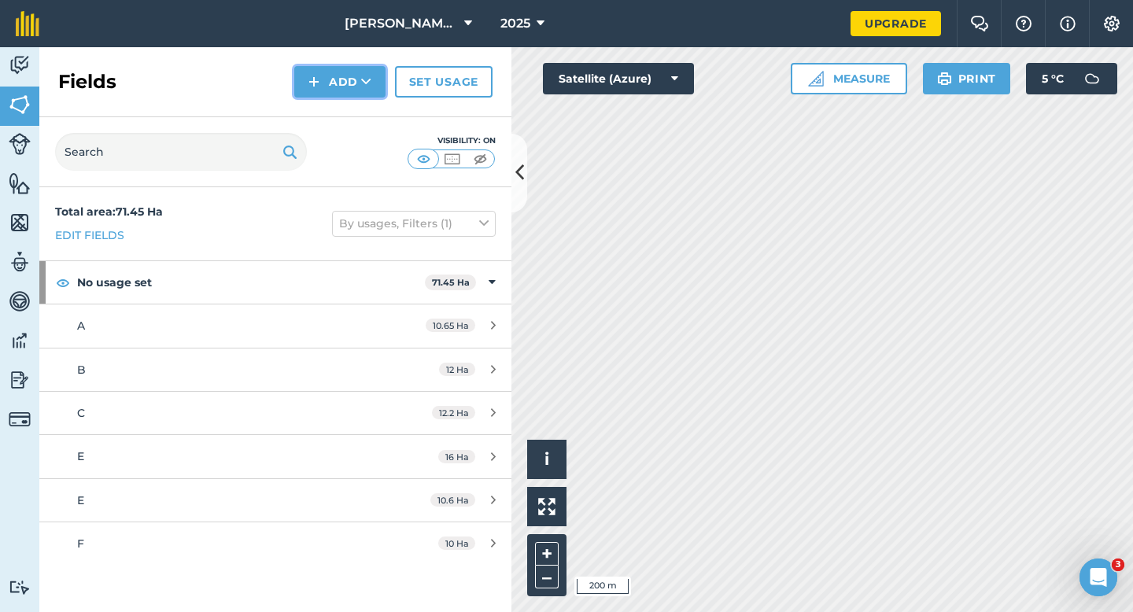
click at [331, 85] on button "Add" at bounding box center [339, 81] width 91 height 31
click at [331, 114] on link "Draw" at bounding box center [340, 117] width 87 height 35
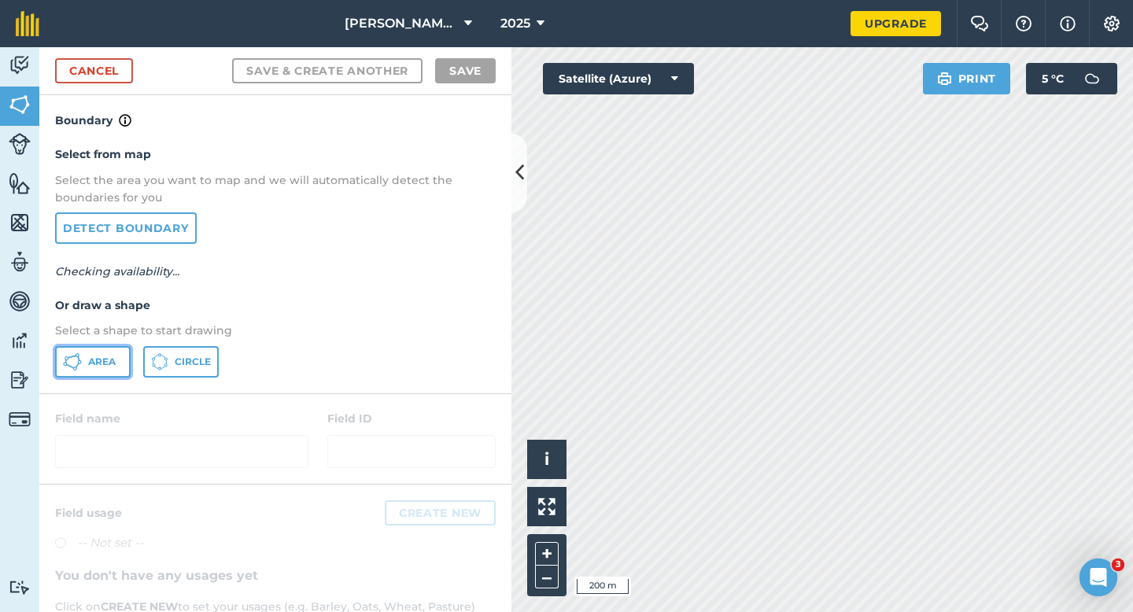
click at [85, 360] on button "Area" at bounding box center [93, 361] width 76 height 31
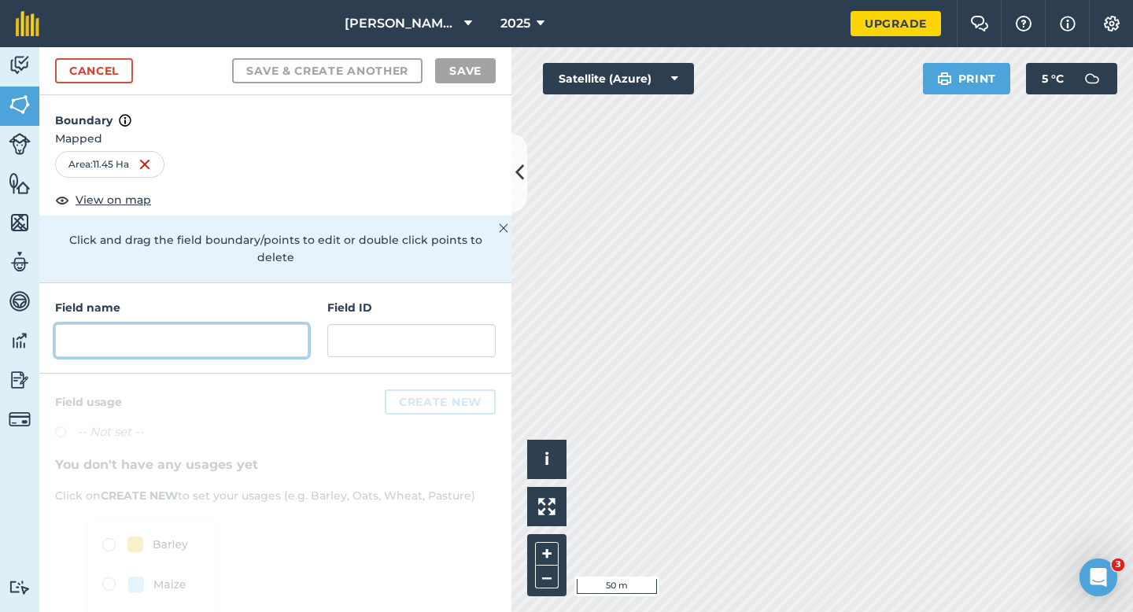
click at [108, 324] on input "text" at bounding box center [181, 340] width 253 height 33
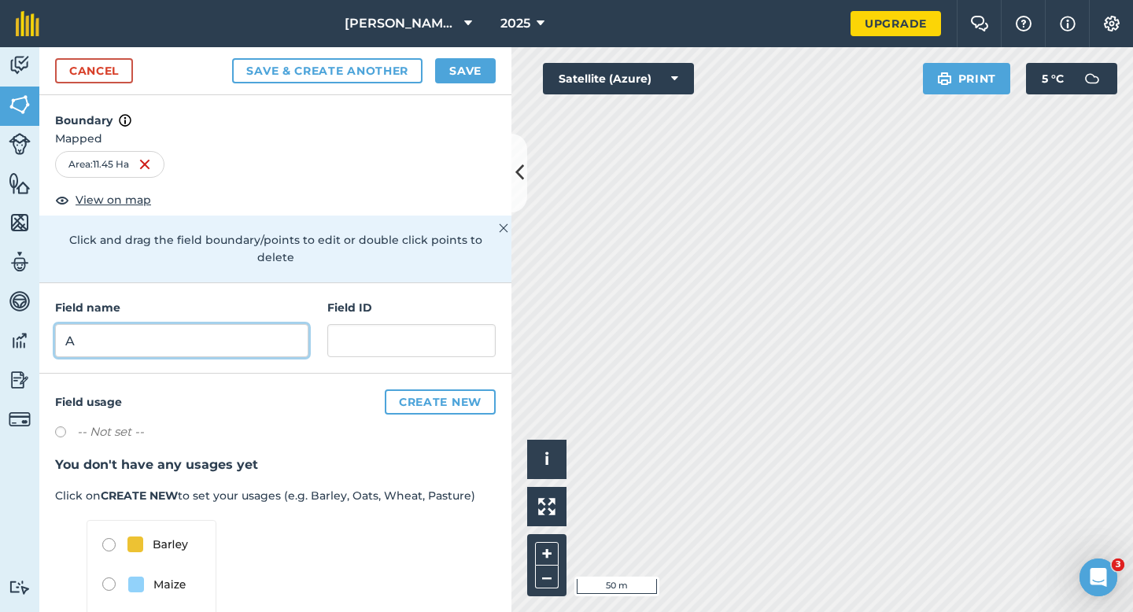
type input "A"
click at [469, 72] on button "Save" at bounding box center [465, 70] width 61 height 25
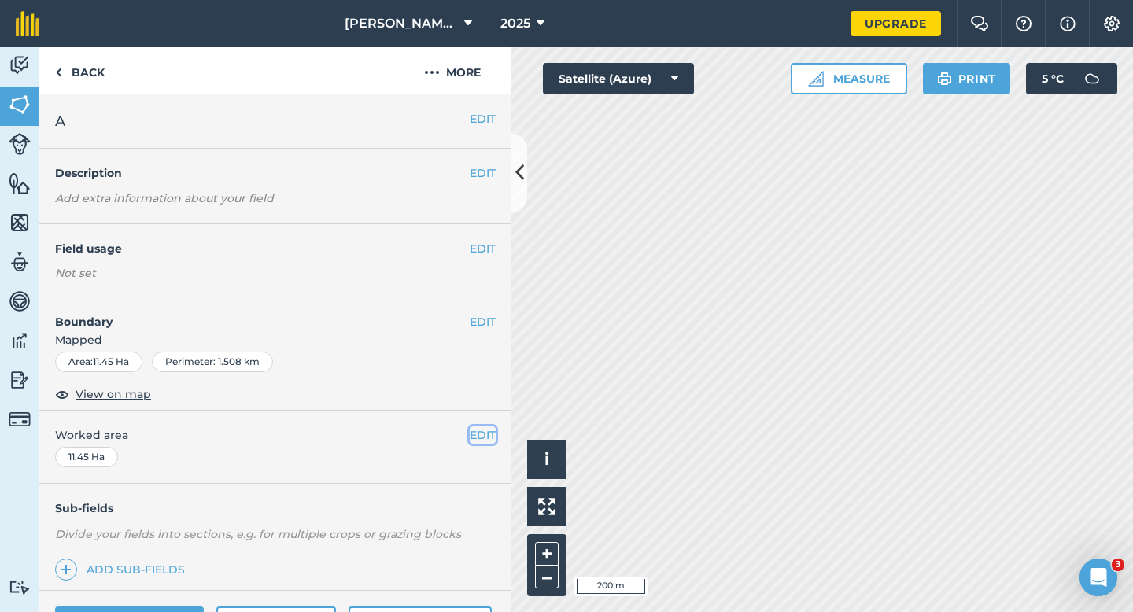
click at [473, 434] on button "EDIT" at bounding box center [483, 434] width 26 height 17
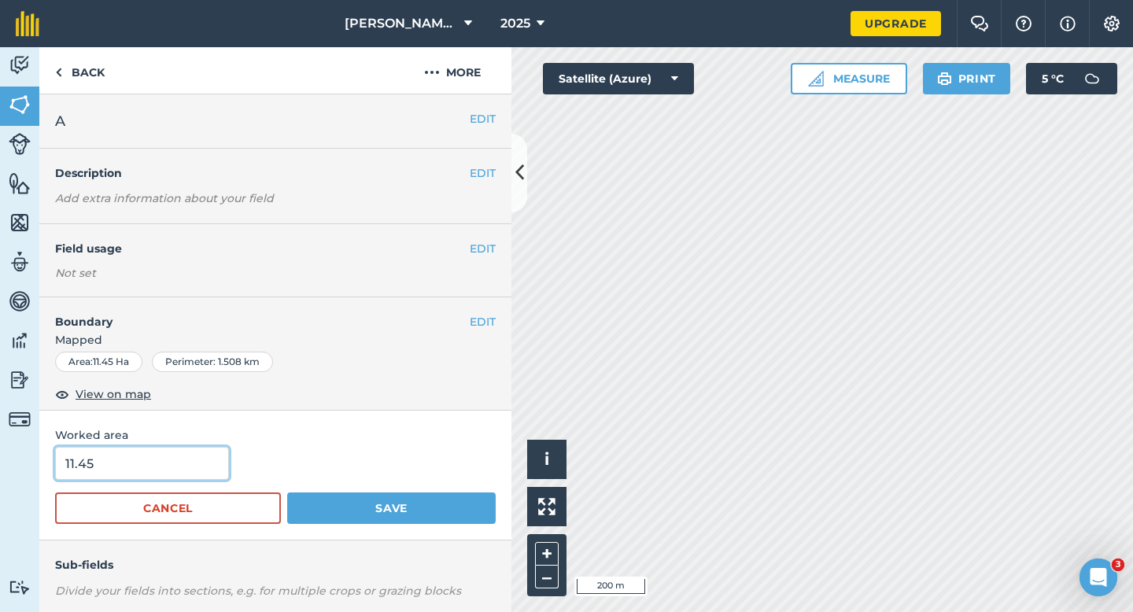
click at [125, 452] on input "11.45" at bounding box center [142, 463] width 174 height 33
click at [125, 470] on input "11.45" at bounding box center [142, 463] width 174 height 33
type input "11.5"
click at [287, 492] on button "Save" at bounding box center [391, 507] width 208 height 31
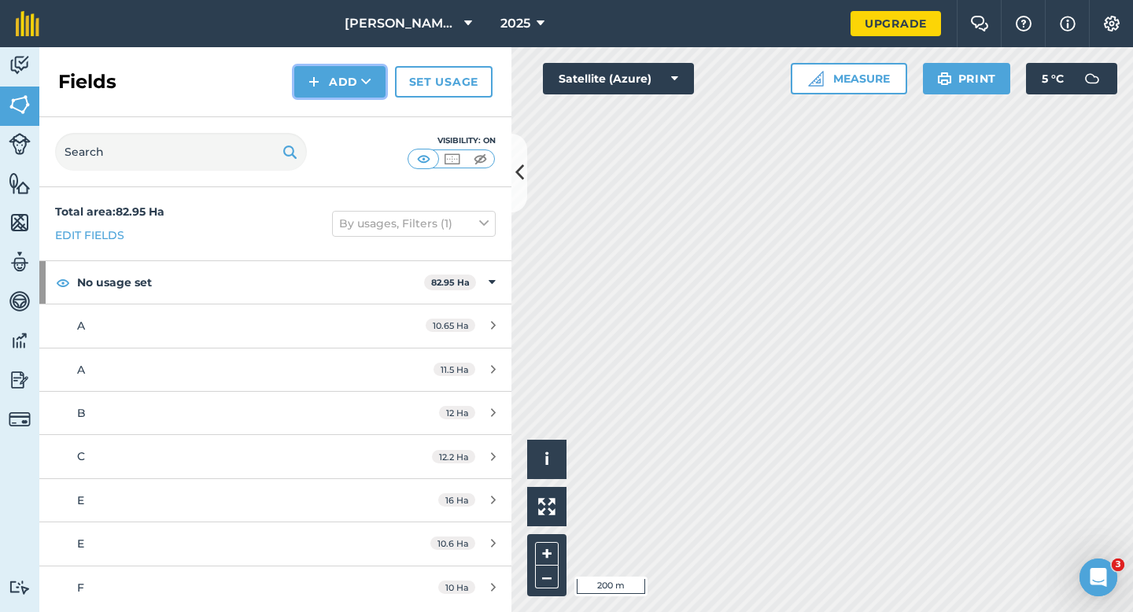
click at [309, 82] on img at bounding box center [313, 81] width 11 height 19
click at [315, 101] on link "Draw" at bounding box center [340, 117] width 87 height 35
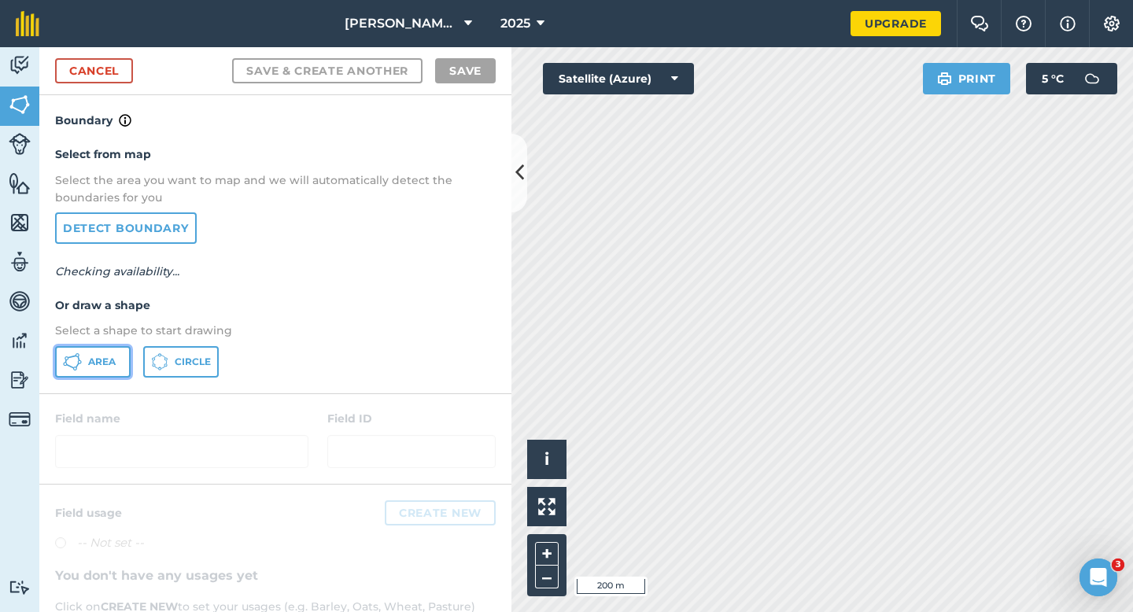
click at [105, 368] on button "Area" at bounding box center [93, 361] width 76 height 31
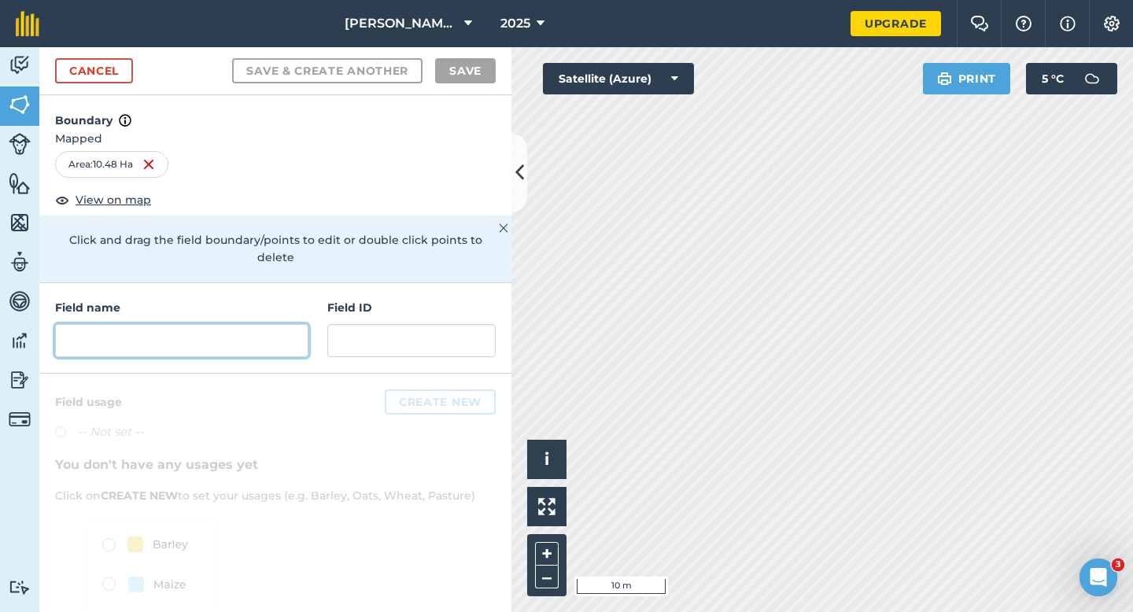
click at [214, 330] on input "text" at bounding box center [181, 340] width 253 height 33
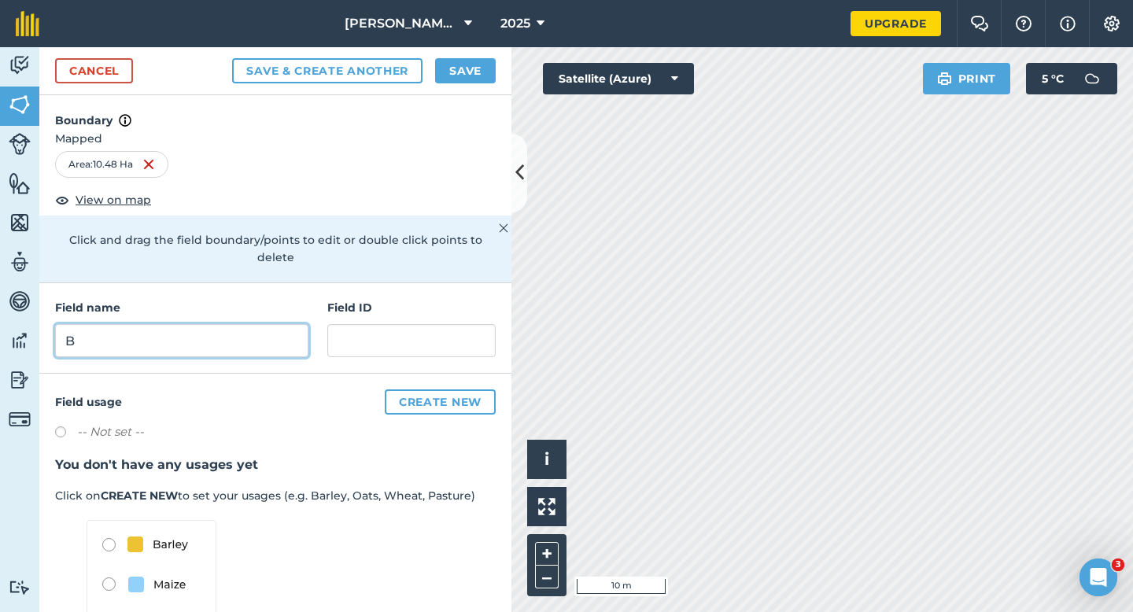
type input "B"
click at [467, 93] on div "Cancel Save & Create Another Save" at bounding box center [275, 71] width 472 height 48
click at [466, 72] on button "Save" at bounding box center [465, 70] width 61 height 25
